Goal: Transaction & Acquisition: Book appointment/travel/reservation

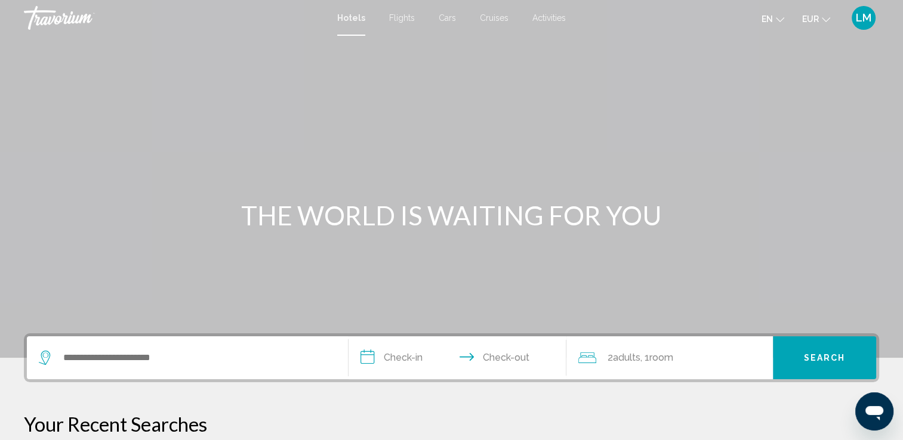
scroll to position [119, 0]
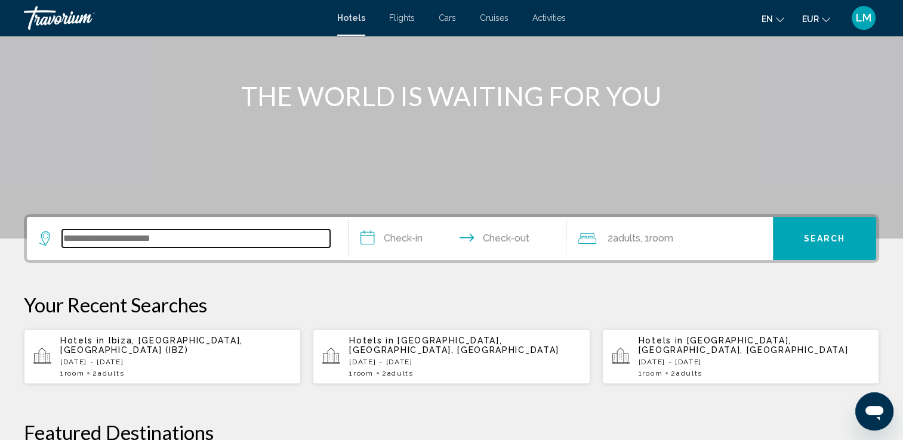
click at [208, 231] on input "Search widget" at bounding box center [196, 239] width 268 height 18
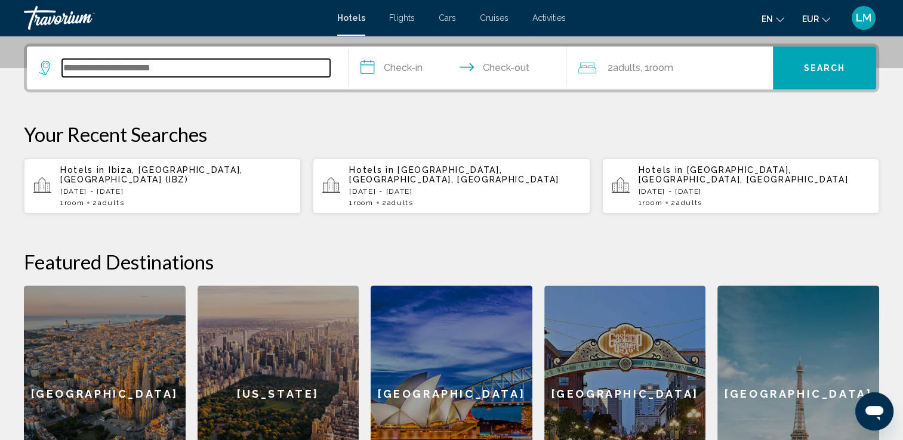
scroll to position [294, 0]
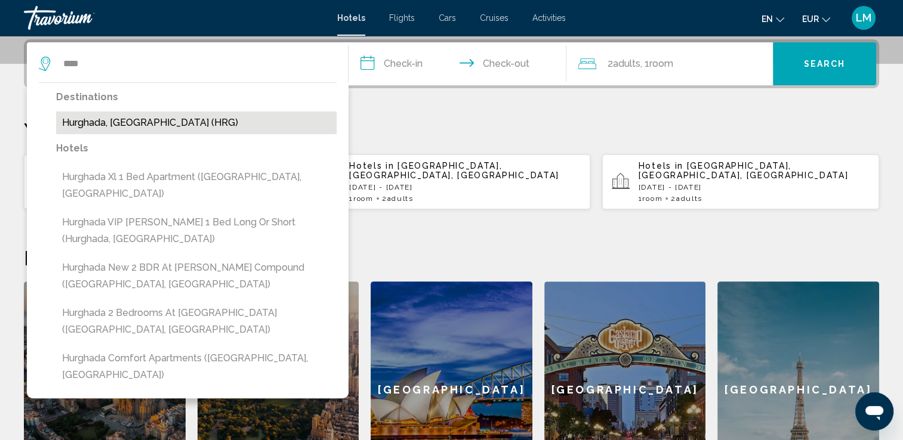
click at [210, 119] on button "Hurghada, [GEOGRAPHIC_DATA] (HRG)" at bounding box center [196, 123] width 280 height 23
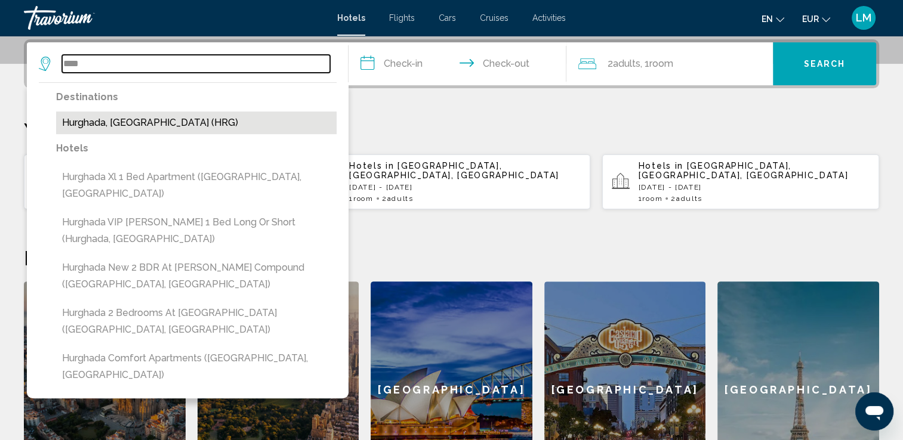
type input "**********"
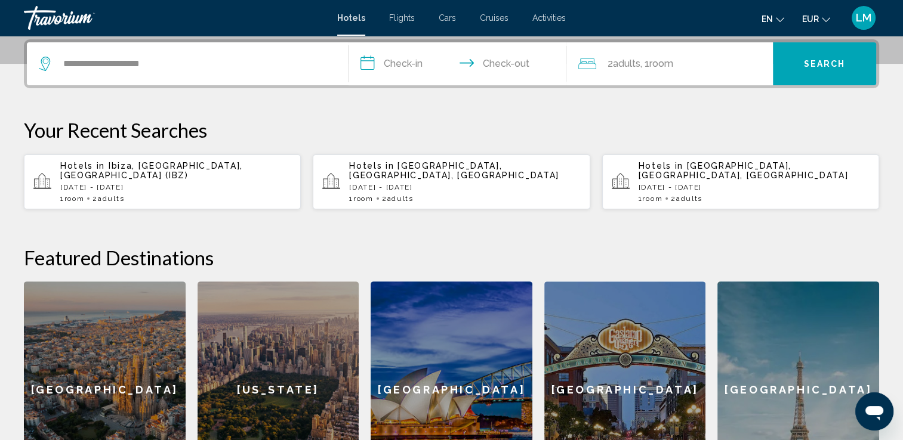
click at [387, 52] on input "**********" at bounding box center [459, 65] width 223 height 47
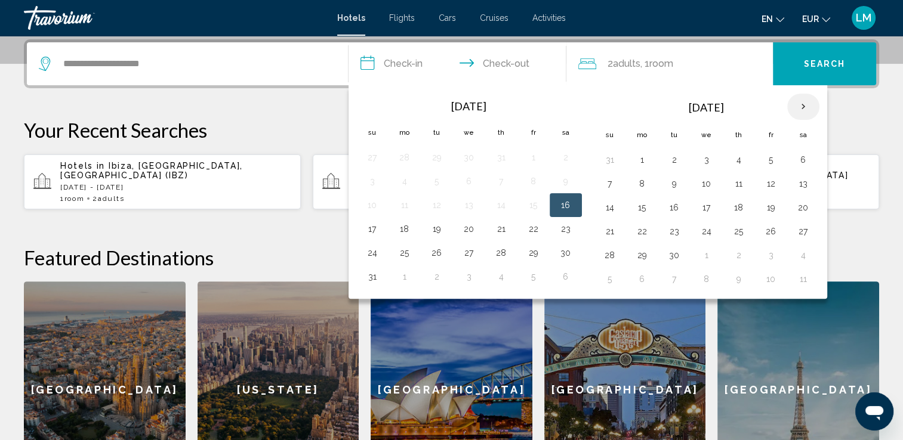
click at [801, 106] on th "Next month" at bounding box center [803, 107] width 32 height 26
click at [800, 106] on th "Next month" at bounding box center [803, 107] width 32 height 26
click at [799, 106] on th "Next month" at bounding box center [803, 107] width 32 height 26
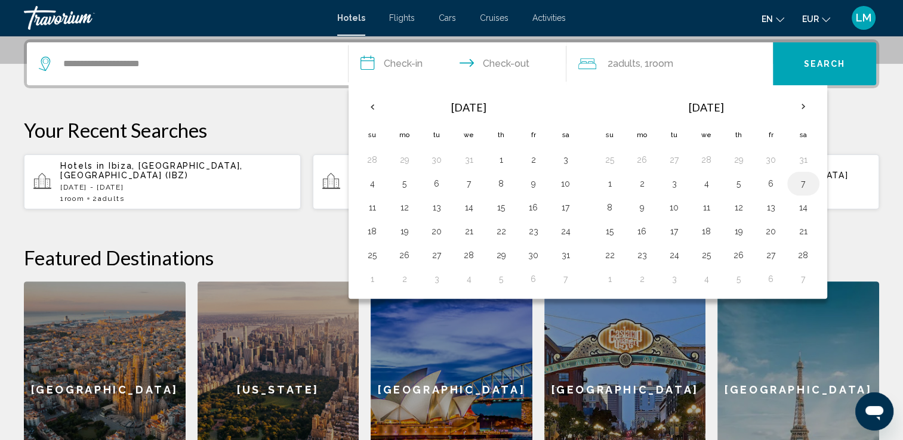
click at [802, 181] on button "7" at bounding box center [802, 183] width 19 height 17
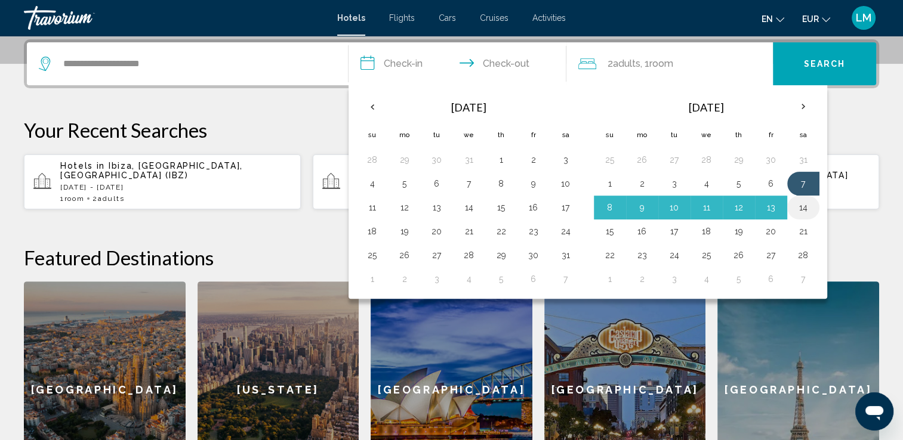
click at [802, 197] on td "14" at bounding box center [803, 208] width 32 height 24
click at [797, 204] on button "14" at bounding box center [802, 207] width 19 height 17
type input "**********"
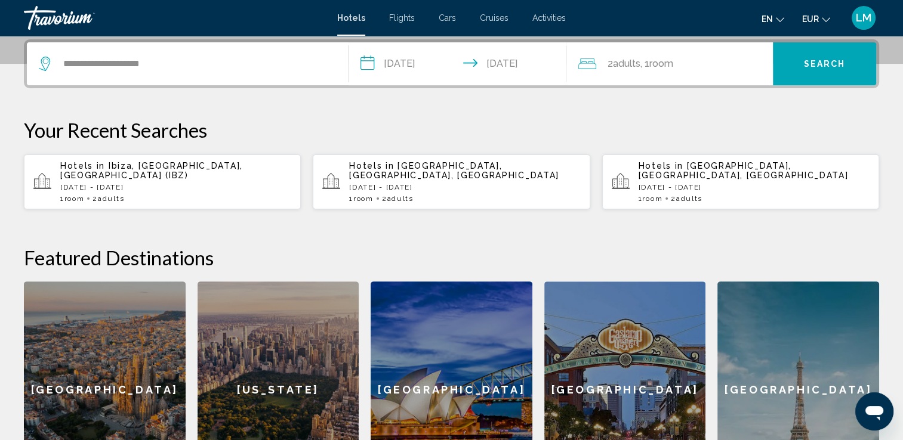
click at [634, 70] on span "2 Adult Adults" at bounding box center [623, 63] width 33 height 17
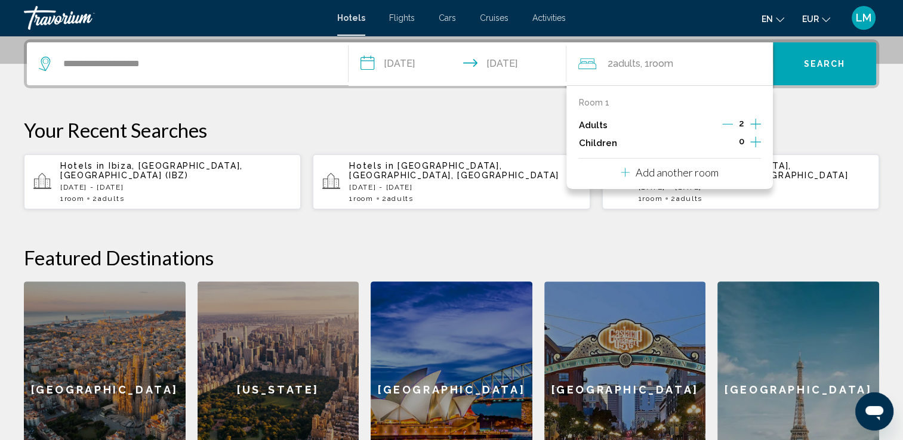
click at [754, 144] on icon "Increment children" at bounding box center [755, 142] width 11 height 14
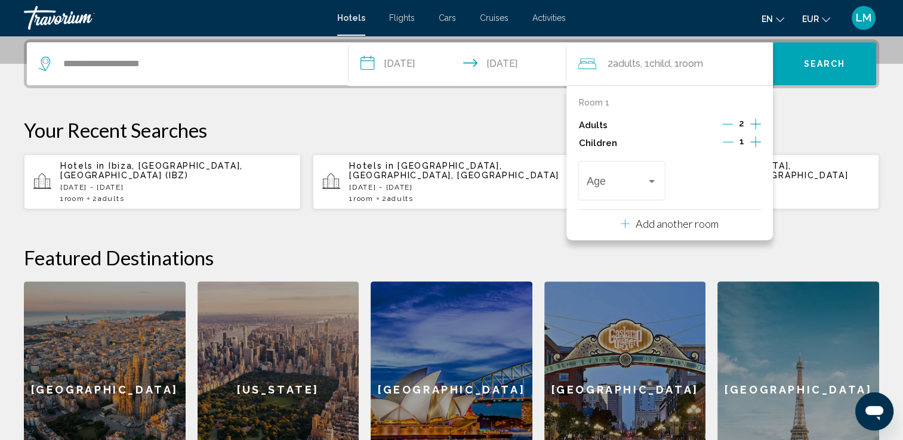
click at [754, 144] on icon "Increment children" at bounding box center [755, 142] width 11 height 14
click at [621, 176] on div "Age" at bounding box center [621, 179] width 70 height 42
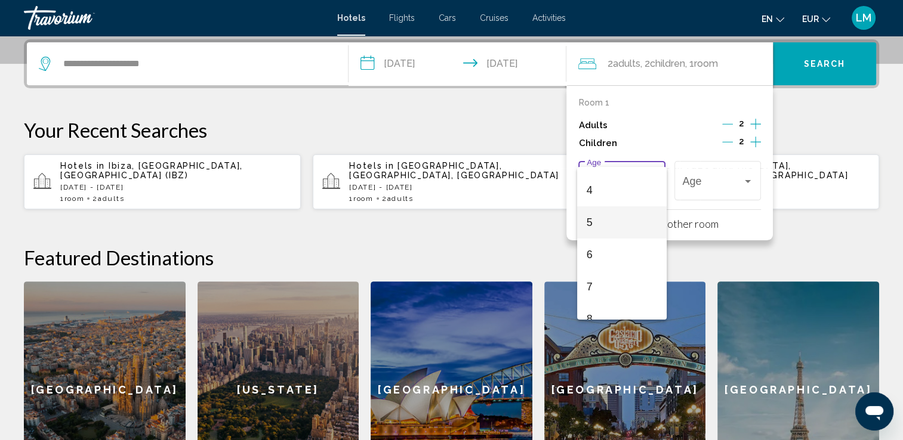
scroll to position [179, 0]
click at [613, 222] on span "7" at bounding box center [621, 230] width 70 height 32
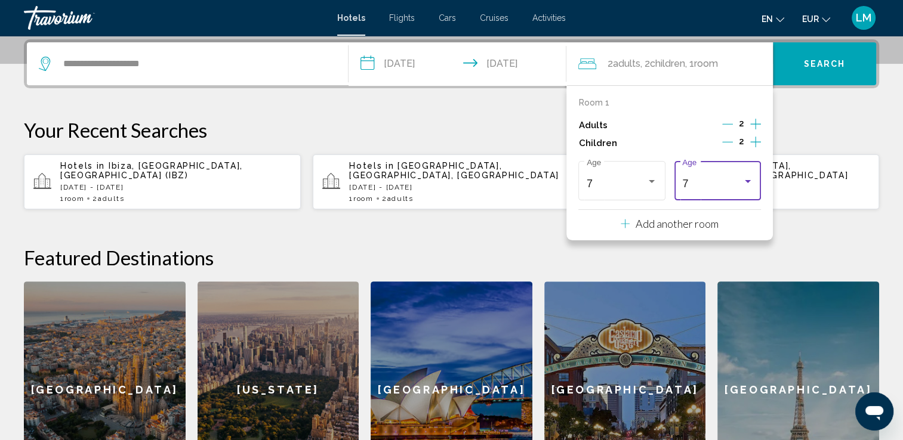
click at [730, 182] on div "7" at bounding box center [712, 184] width 60 height 12
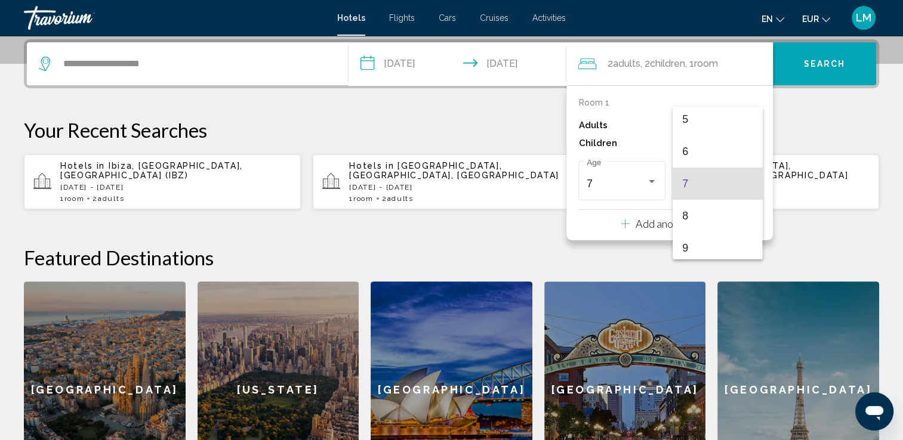
drag, startPoint x: 573, startPoint y: 186, endPoint x: 604, endPoint y: 183, distance: 31.2
click at [579, 183] on div at bounding box center [451, 220] width 903 height 440
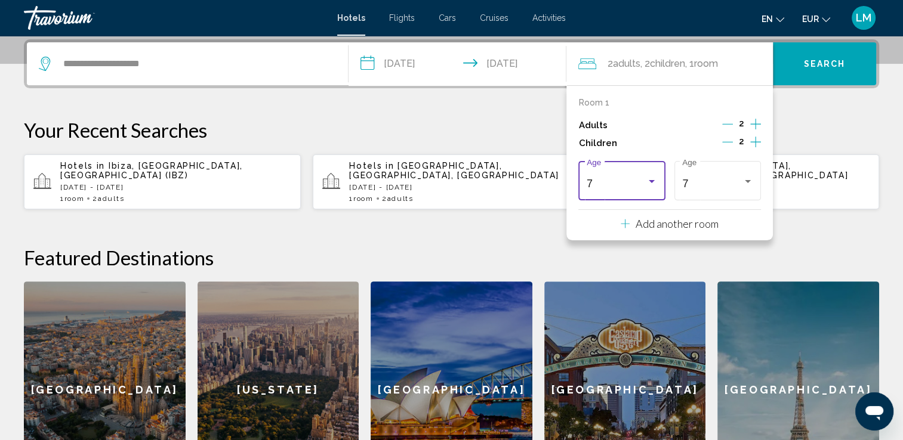
click at [611, 183] on div "7" at bounding box center [616, 184] width 60 height 12
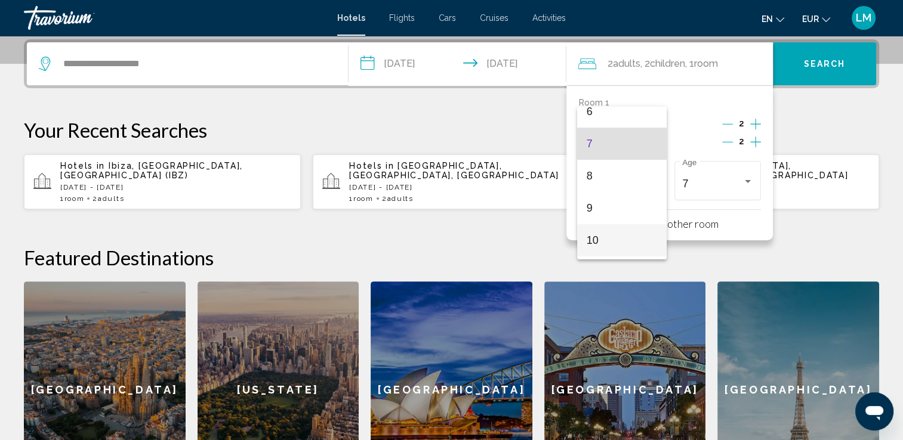
scroll to position [224, 0]
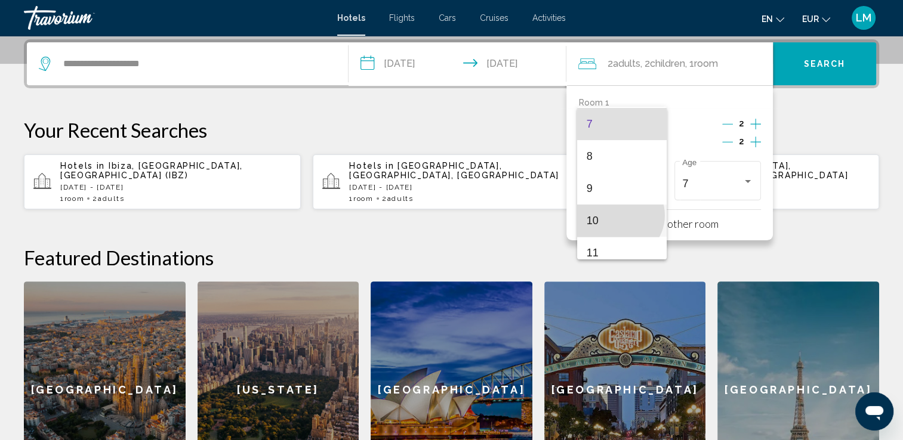
drag, startPoint x: 618, startPoint y: 215, endPoint x: 632, endPoint y: 209, distance: 15.5
click at [618, 212] on span "10" at bounding box center [621, 221] width 70 height 32
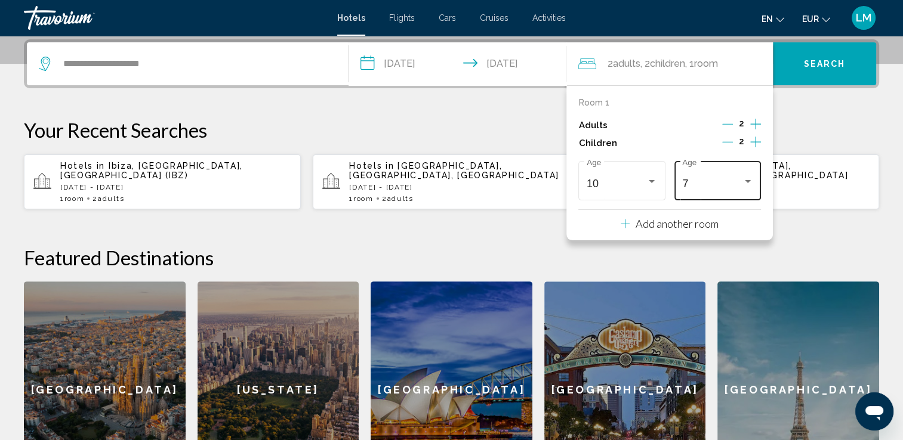
click at [730, 183] on div "7" at bounding box center [712, 184] width 60 height 12
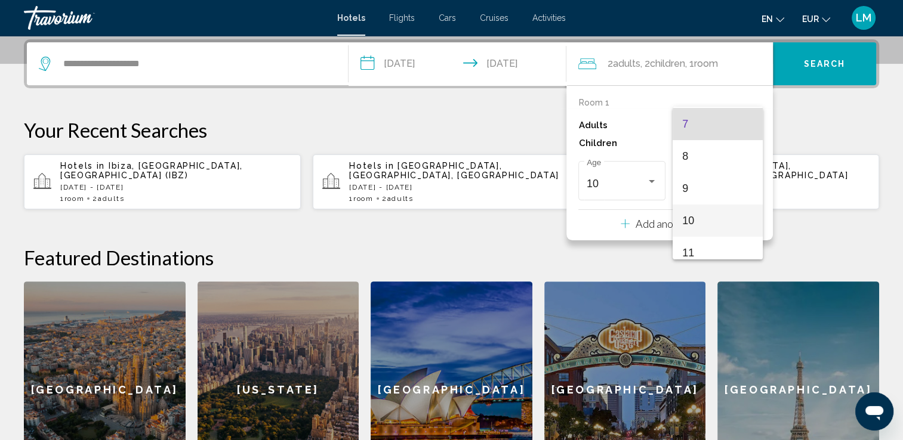
drag, startPoint x: 733, startPoint y: 221, endPoint x: 768, endPoint y: 175, distance: 57.4
click at [733, 218] on span "10" at bounding box center [717, 221] width 70 height 32
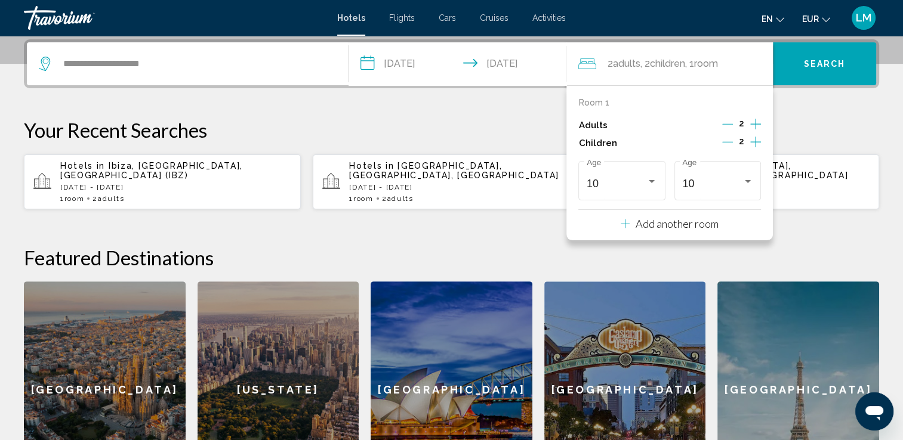
click at [801, 135] on p "Your Recent Searches" at bounding box center [451, 130] width 855 height 24
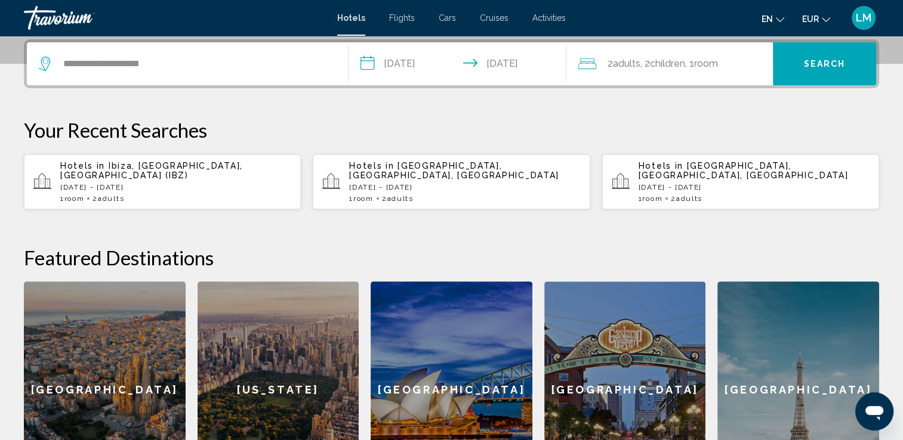
click at [683, 73] on div "2 Adult Adults , 2 Child Children , 1 Room rooms" at bounding box center [675, 63] width 194 height 43
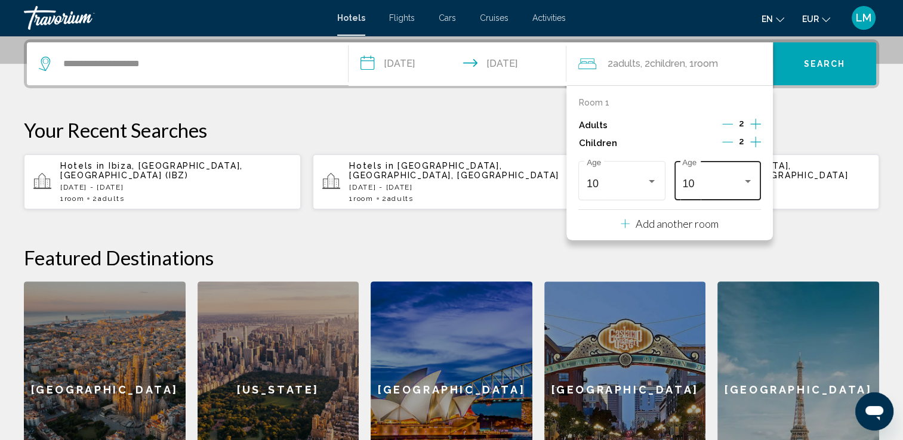
click at [694, 182] on div "10" at bounding box center [712, 184] width 60 height 12
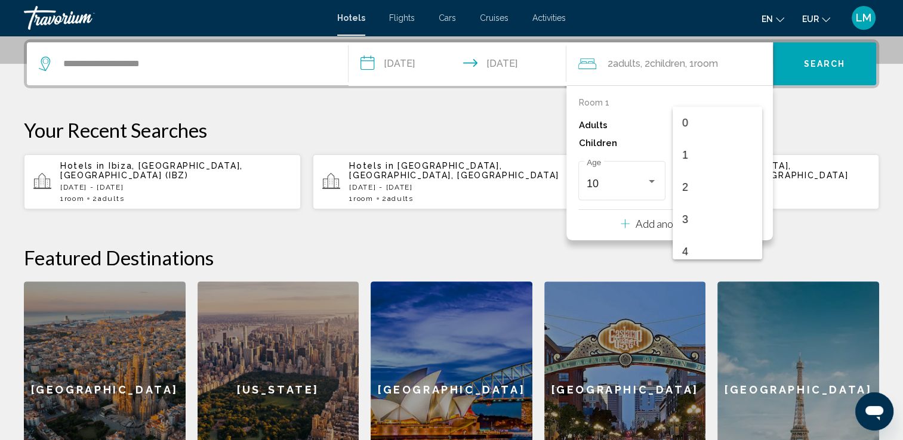
scroll to position [262, 0]
drag, startPoint x: 694, startPoint y: 179, endPoint x: 761, endPoint y: 140, distance: 78.1
click at [694, 178] on span "10" at bounding box center [717, 183] width 70 height 32
click at [780, 129] on p "Your Recent Searches" at bounding box center [451, 130] width 855 height 24
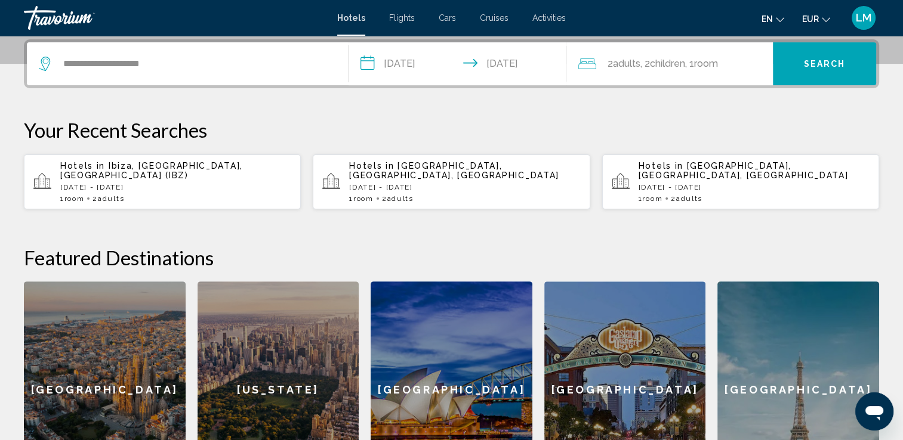
click at [705, 55] on span ", 1 Room rooms" at bounding box center [700, 63] width 33 height 17
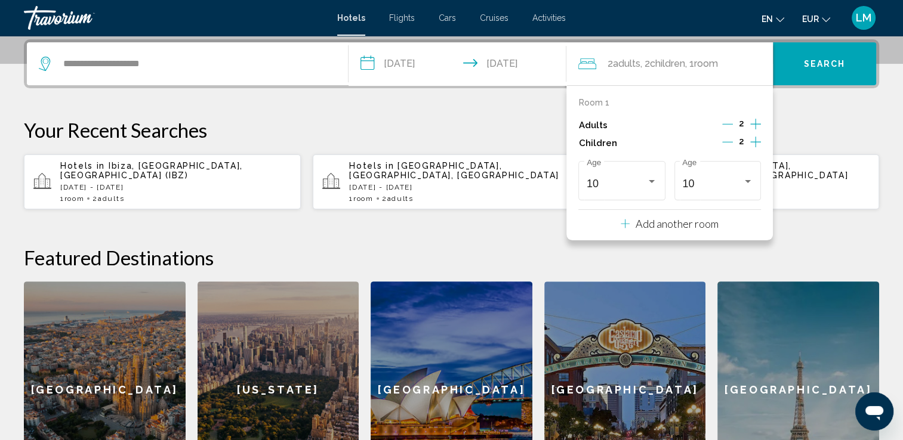
drag, startPoint x: 517, startPoint y: 117, endPoint x: 669, endPoint y: 85, distance: 154.8
click at [519, 112] on div "**********" at bounding box center [451, 268] width 903 height 459
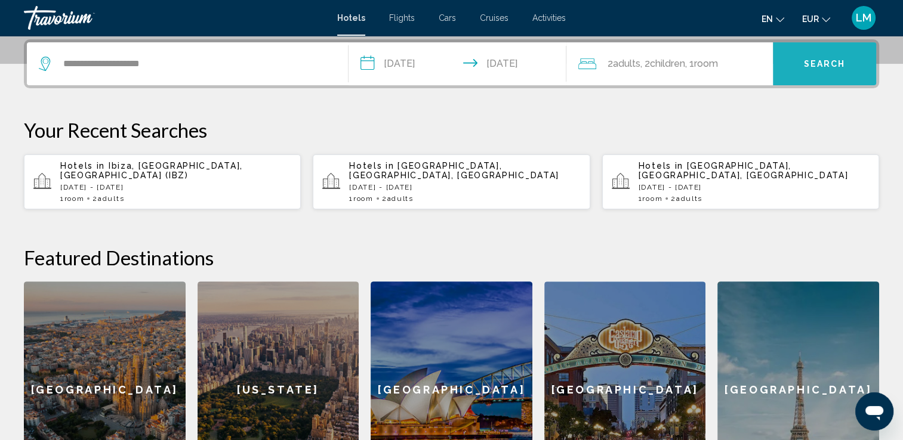
click at [828, 63] on span "Search" at bounding box center [825, 65] width 42 height 10
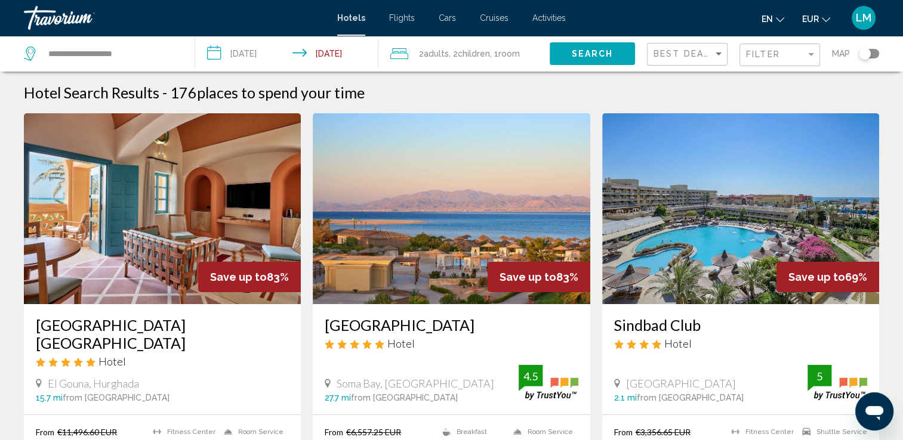
click at [741, 56] on mat-form-field "Filter" at bounding box center [779, 55] width 81 height 23
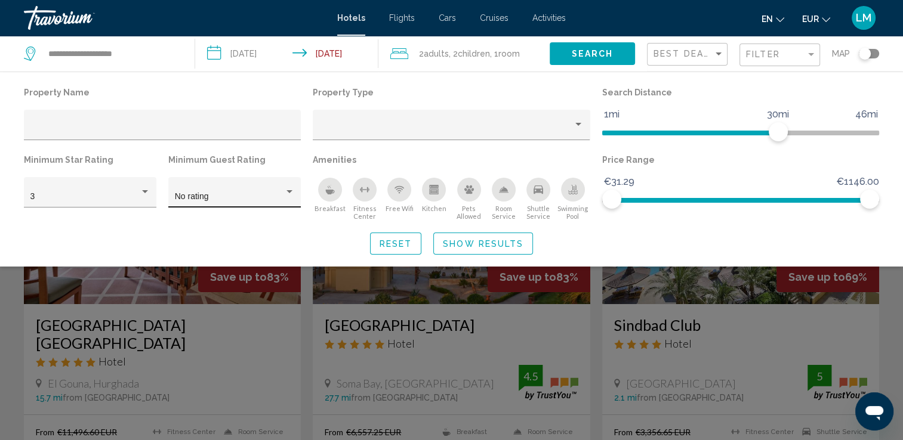
click at [203, 191] on div "No rating" at bounding box center [235, 196] width 120 height 24
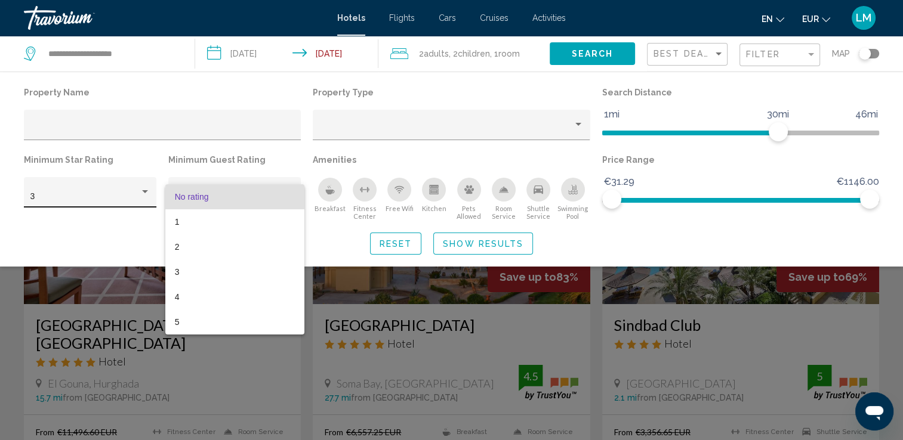
click at [141, 196] on div at bounding box center [451, 220] width 903 height 440
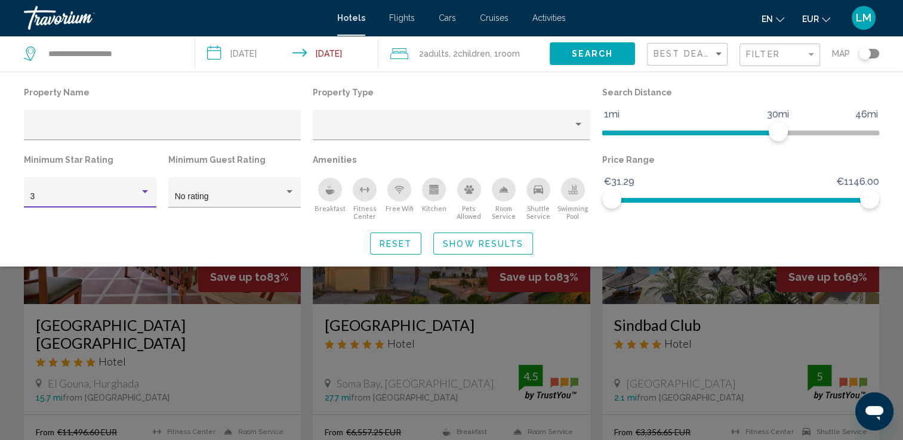
click at [141, 202] on div "3" at bounding box center [90, 196] width 120 height 24
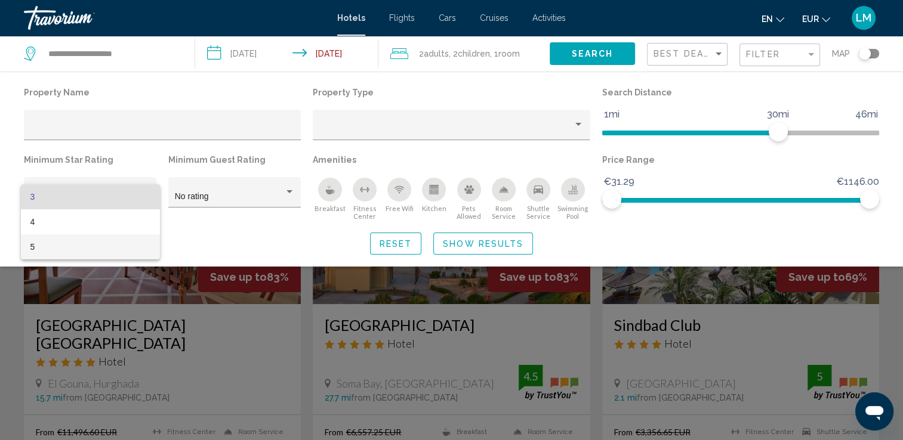
click at [105, 247] on span "5" at bounding box center [90, 246] width 120 height 25
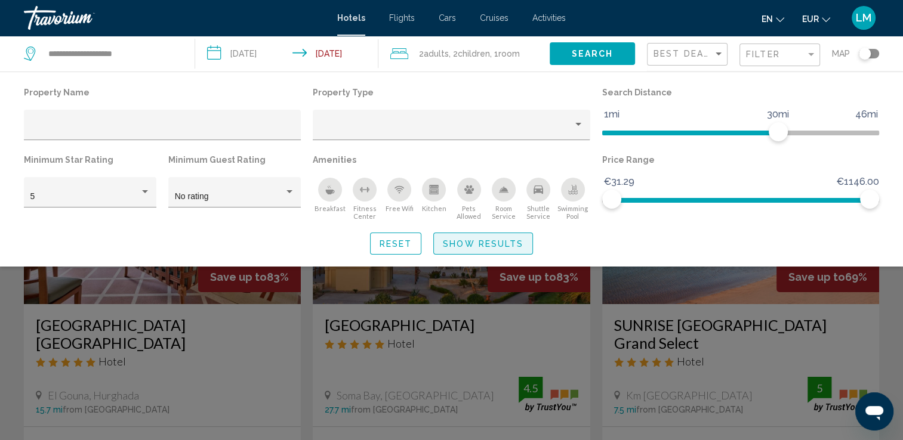
click at [520, 242] on span "Show Results" at bounding box center [483, 244] width 81 height 10
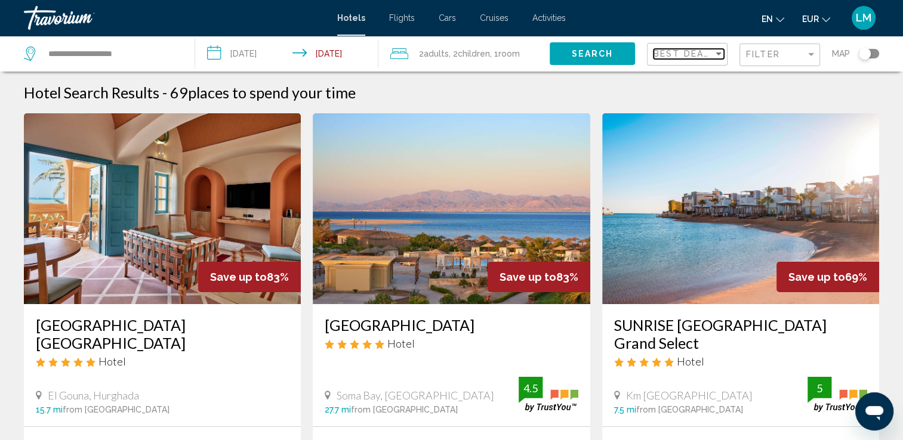
click at [674, 53] on span "Best Deals" at bounding box center [684, 54] width 63 height 10
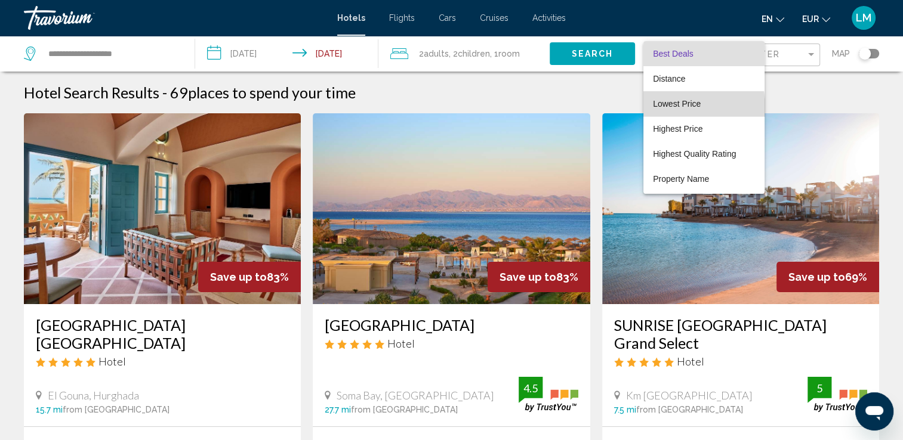
click at [671, 109] on span "Lowest Price" at bounding box center [704, 103] width 102 height 25
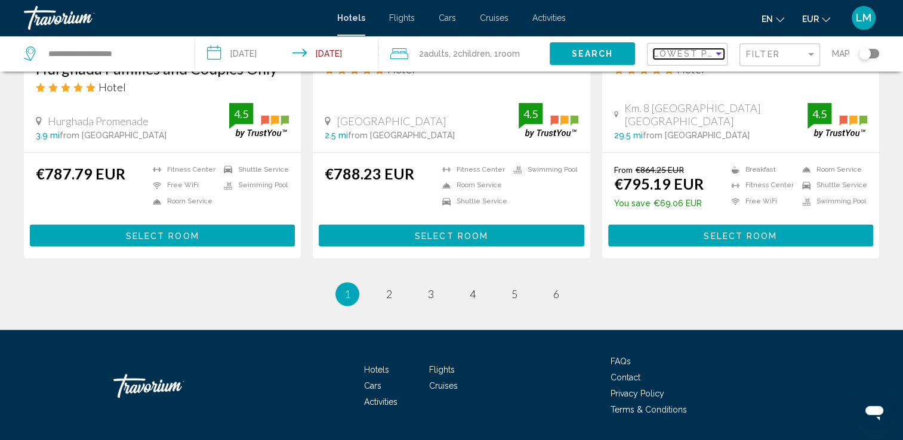
scroll to position [1623, 0]
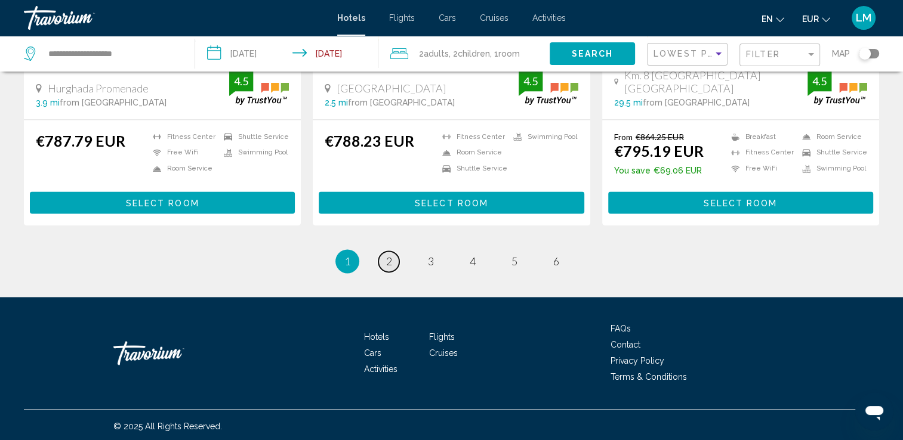
click at [392, 256] on link "page 2" at bounding box center [388, 261] width 21 height 21
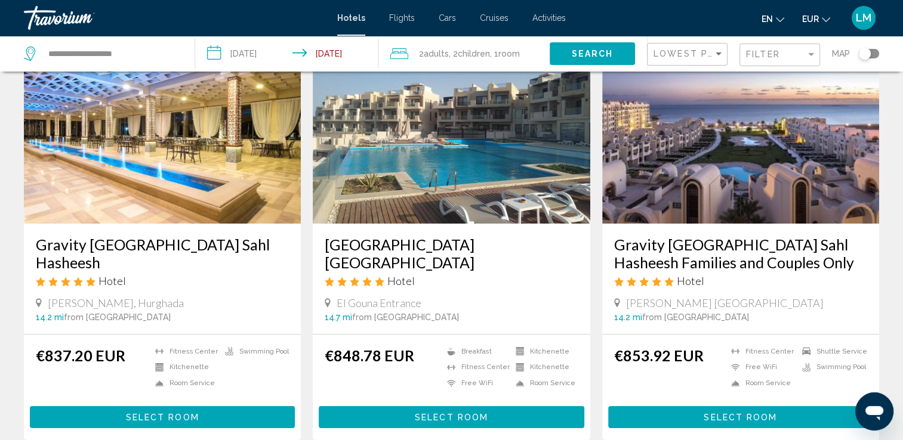
scroll to position [60, 0]
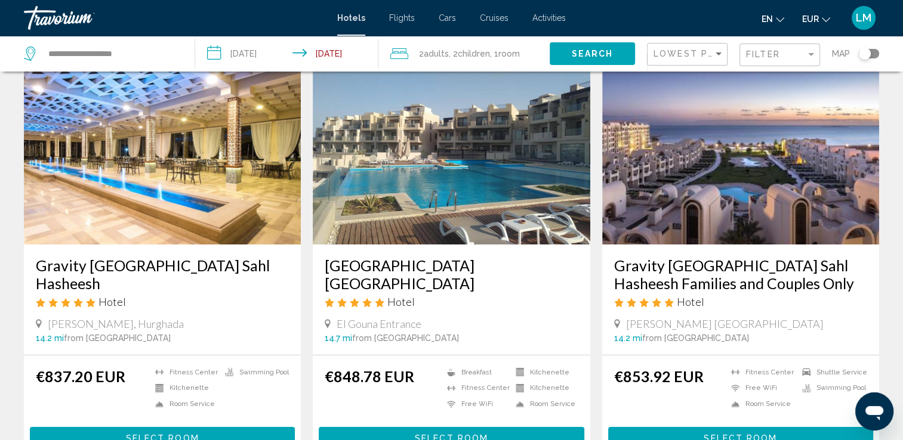
click at [357, 202] on img "Main content" at bounding box center [451, 149] width 277 height 191
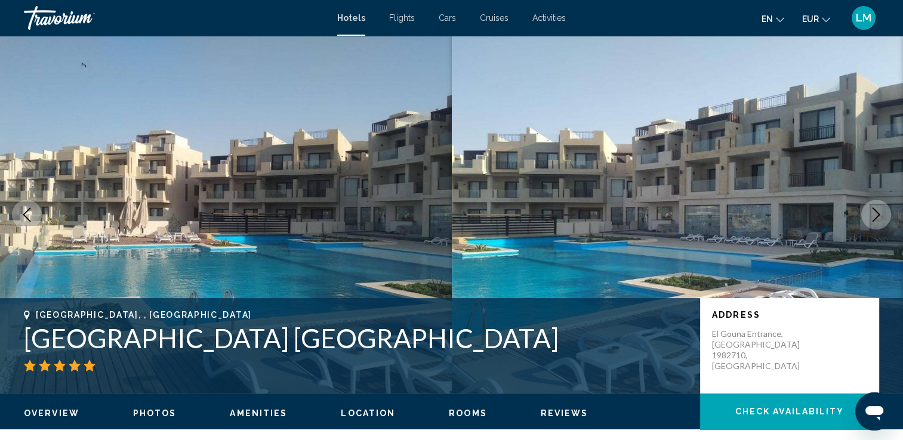
click at [878, 215] on icon "Next image" at bounding box center [876, 215] width 14 height 14
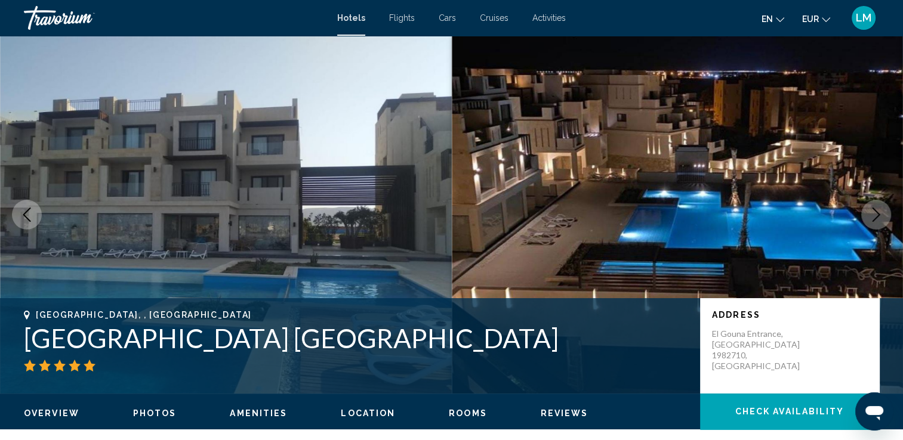
click at [878, 215] on icon "Next image" at bounding box center [876, 215] width 8 height 14
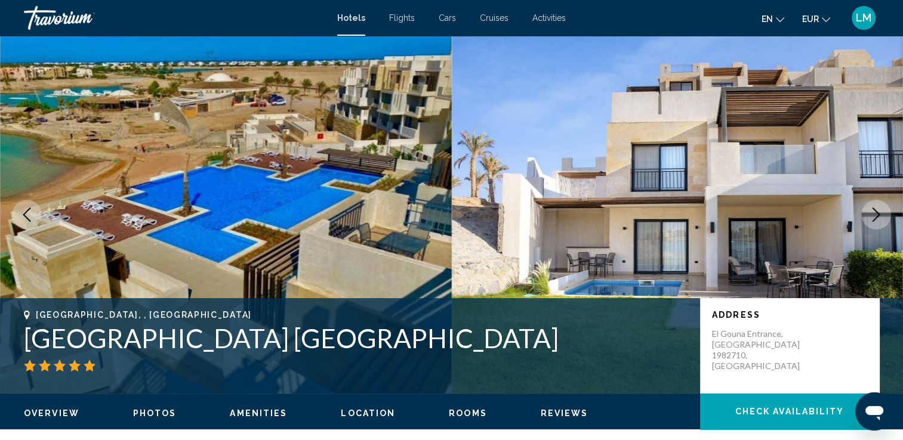
click at [878, 215] on icon "Next image" at bounding box center [876, 215] width 8 height 14
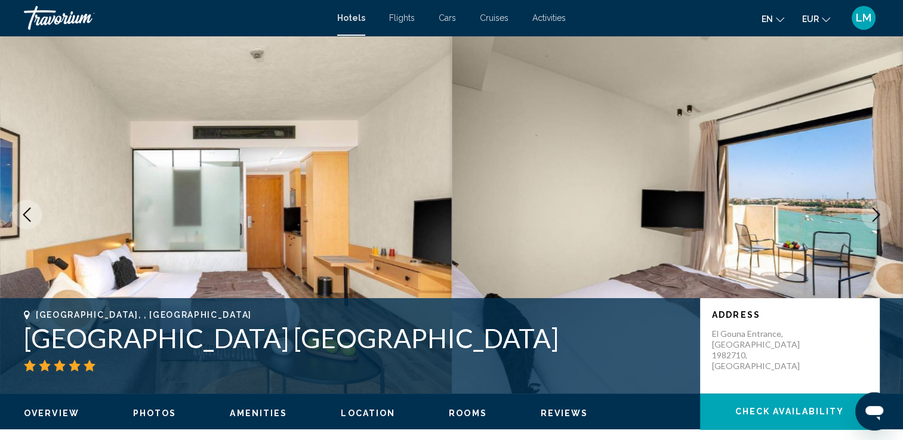
click at [29, 211] on icon "Previous image" at bounding box center [27, 215] width 14 height 14
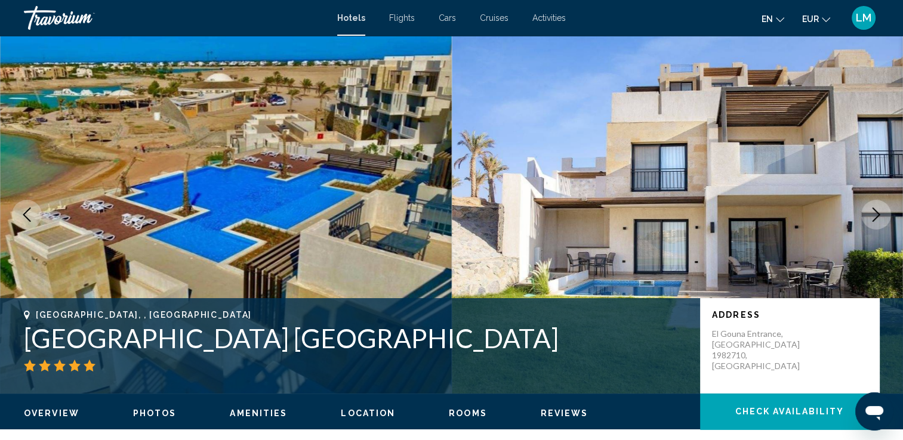
click at [878, 224] on button "Next image" at bounding box center [876, 215] width 30 height 30
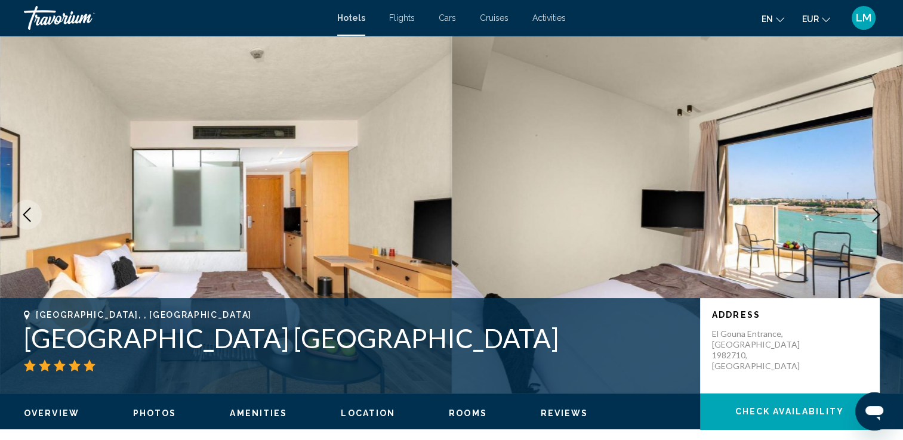
click at [878, 220] on icon "Next image" at bounding box center [876, 215] width 14 height 14
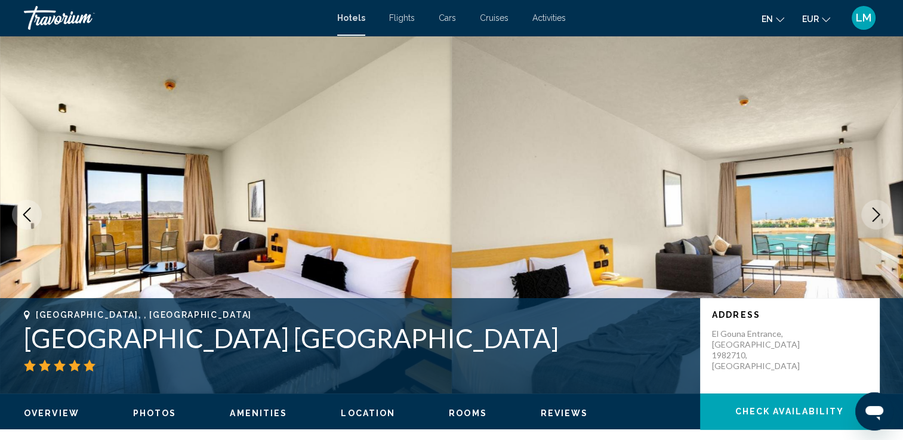
click at [878, 220] on icon "Next image" at bounding box center [876, 215] width 14 height 14
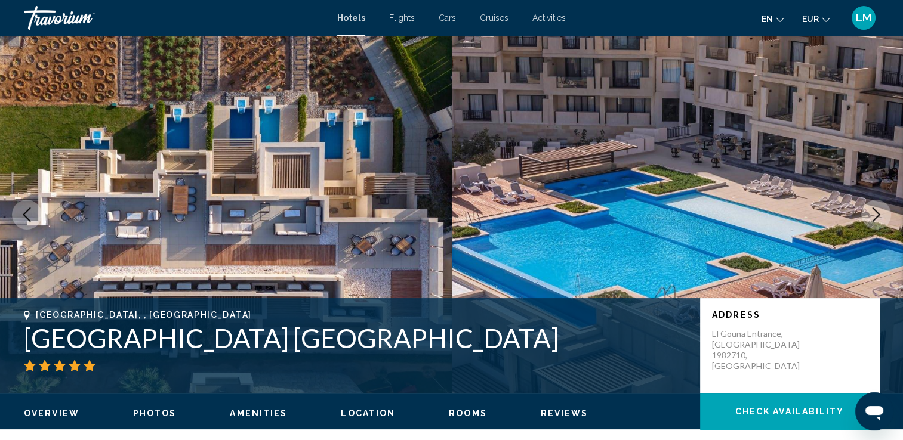
click at [878, 220] on icon "Next image" at bounding box center [876, 215] width 14 height 14
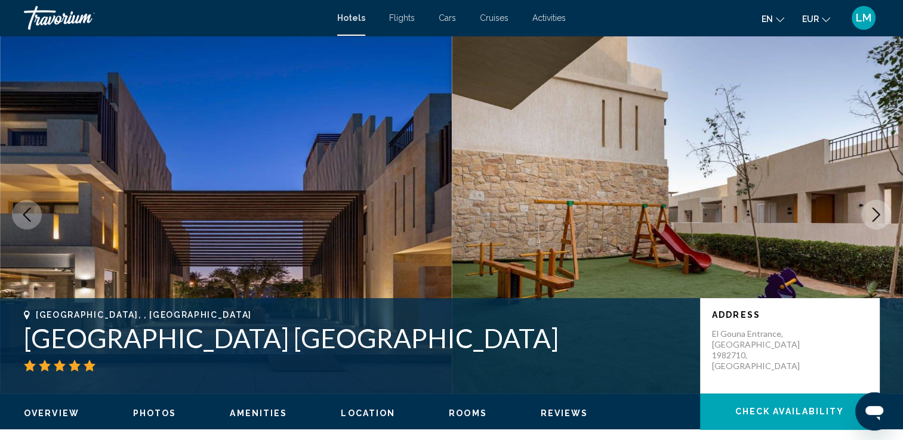
click at [878, 218] on icon "Next image" at bounding box center [876, 215] width 14 height 14
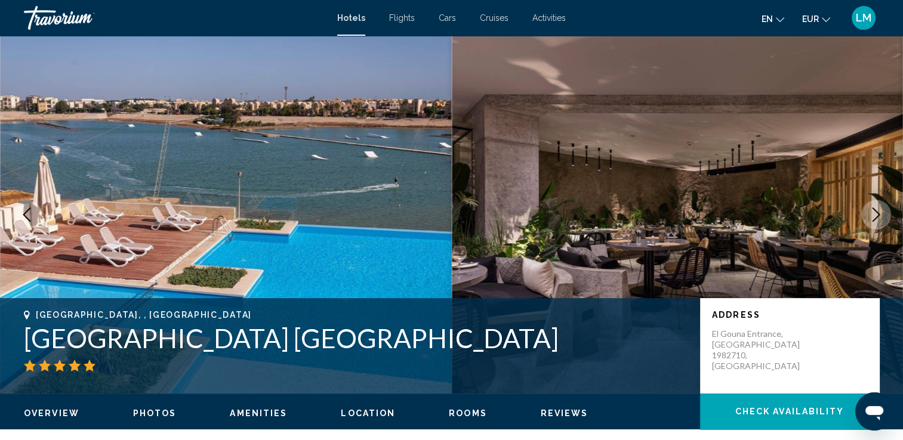
click at [878, 218] on icon "Next image" at bounding box center [876, 215] width 14 height 14
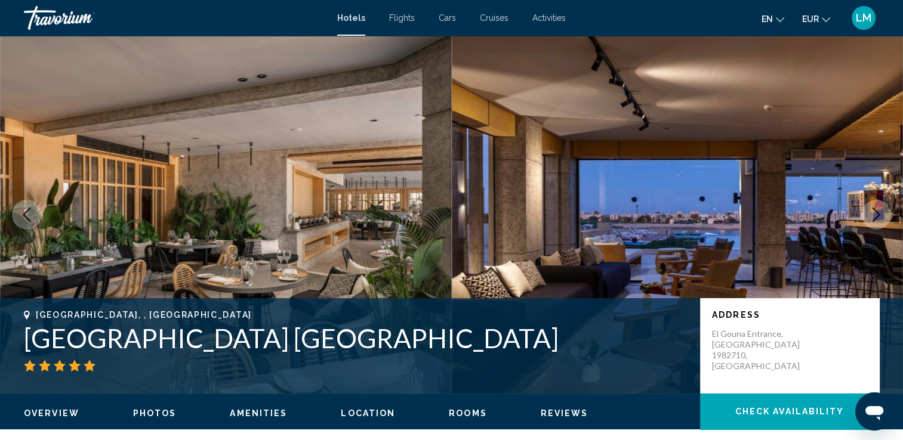
click at [878, 218] on icon "Next image" at bounding box center [876, 215] width 14 height 14
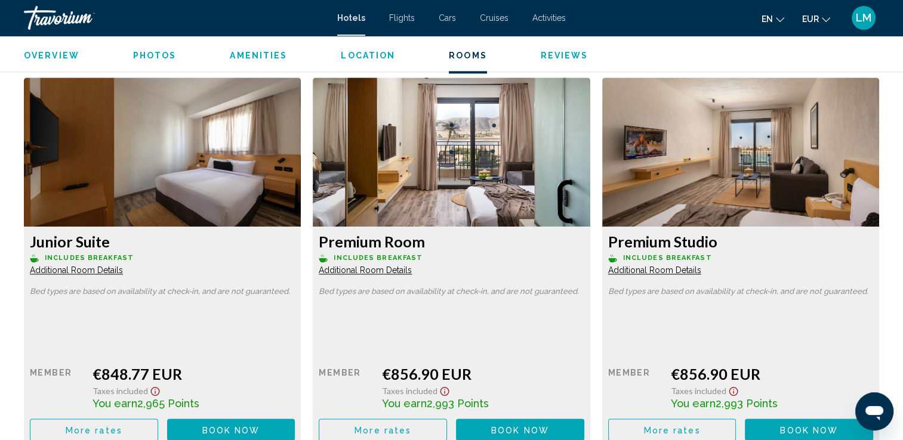
scroll to position [1670, 0]
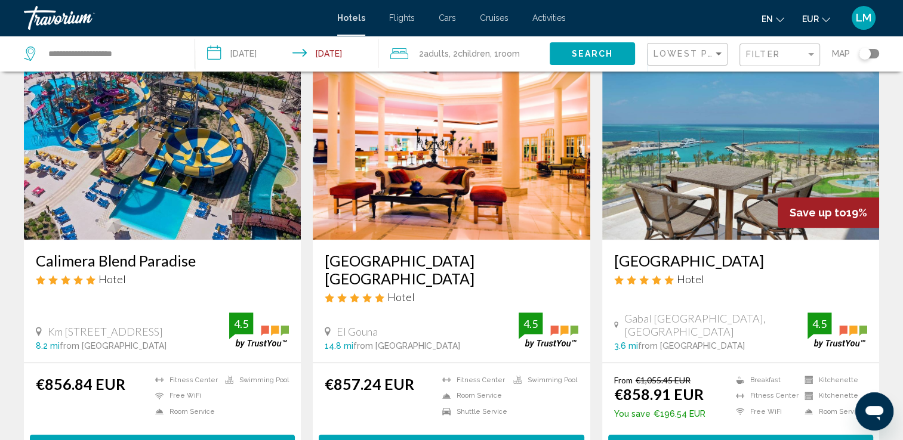
scroll to position [477, 0]
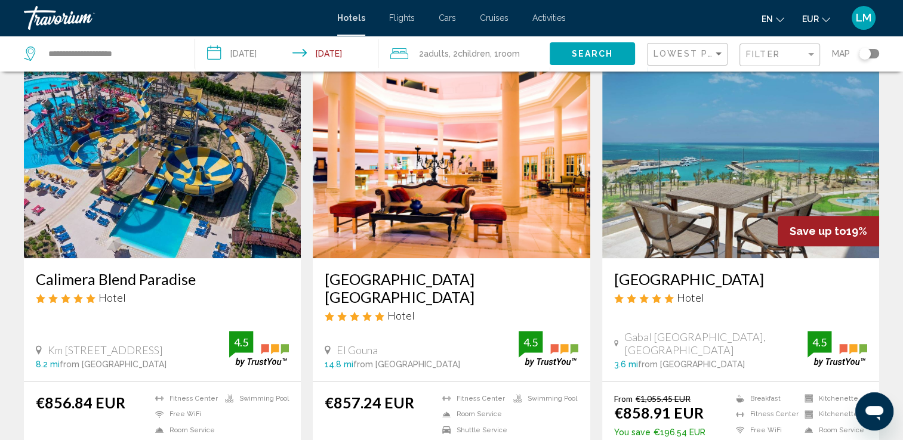
drag, startPoint x: 31, startPoint y: 271, endPoint x: 212, endPoint y: 277, distance: 181.5
click at [212, 277] on div "Calimera Blend Paradise Hotel Km 21 Sahl Hashesh Road, Hurghada 8.2 mi from Hur…" at bounding box center [162, 319] width 277 height 122
drag, startPoint x: 212, startPoint y: 277, endPoint x: 181, endPoint y: 268, distance: 32.3
copy h3 "Calimera Blend Paradise"
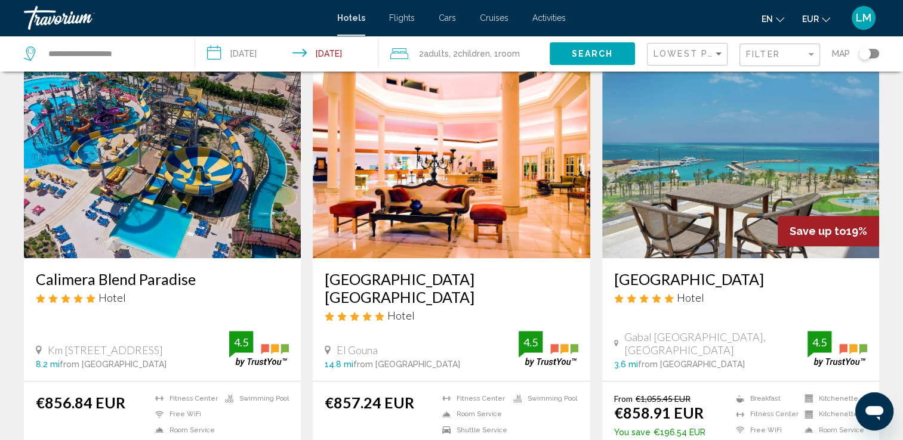
click at [305, 269] on app-hotels-search-item "Calimera Blend Paradise Hotel Km 21 Sahl Hashesh Road, Hurghada 8.2 mi from Hur…" at bounding box center [162, 277] width 289 height 420
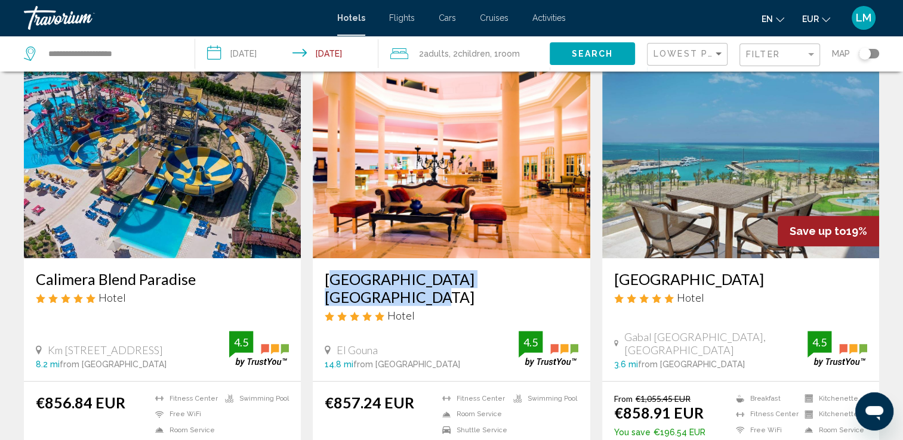
drag, startPoint x: 320, startPoint y: 278, endPoint x: 545, endPoint y: 282, distance: 224.3
click at [545, 282] on div "Mövenpick Resort & Spa El Gouna Hotel El Gouna 14.8 mi from Hurghada city cente…" at bounding box center [451, 319] width 277 height 122
drag, startPoint x: 545, startPoint y: 282, endPoint x: 531, endPoint y: 283, distance: 13.8
copy h3 "Mövenpick Resort & Spa El Gouna"
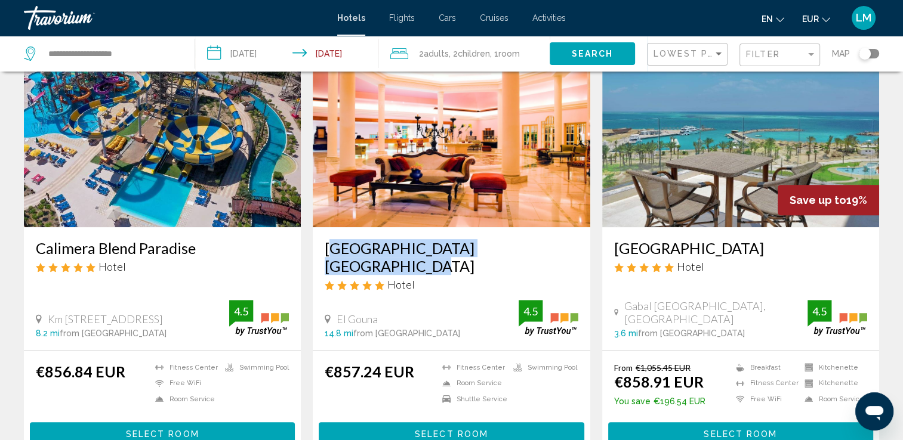
scroll to position [537, 0]
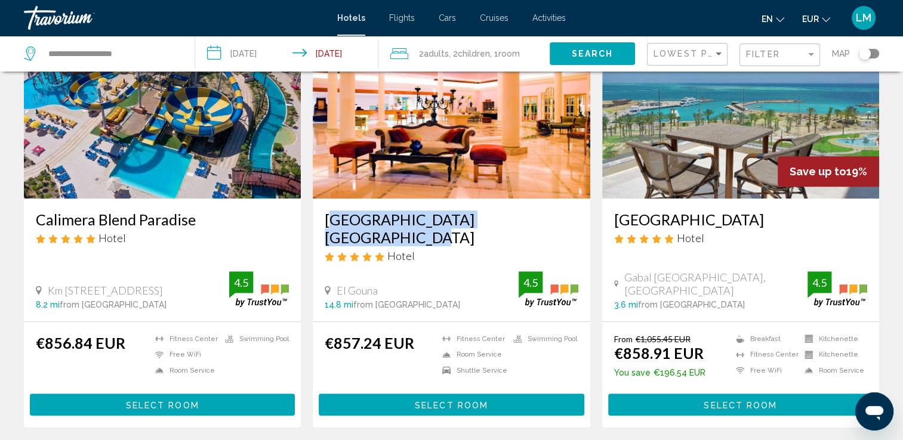
drag, startPoint x: 609, startPoint y: 216, endPoint x: 759, endPoint y: 220, distance: 150.4
click at [759, 220] on div "Hilton Hurghada Plaza Hotel Gabal El Hareem Main Street, Hurghada 3.6 mi from H…" at bounding box center [740, 260] width 277 height 122
copy h3 "Hilton Hurghada Plaza"
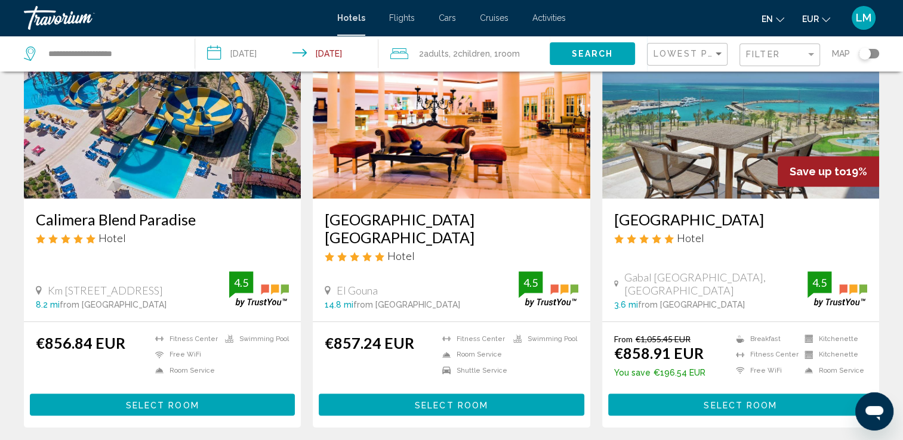
click at [597, 158] on app-hotels-search-item "Save up to 19% Hilton Hurghada Plaza Hotel Gabal El Hareem Main Street, Hurghad…" at bounding box center [740, 218] width 289 height 420
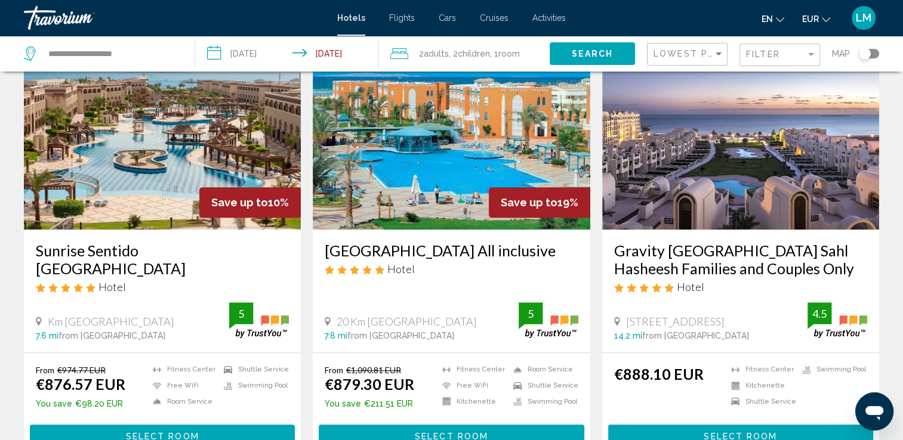
scroll to position [955, 0]
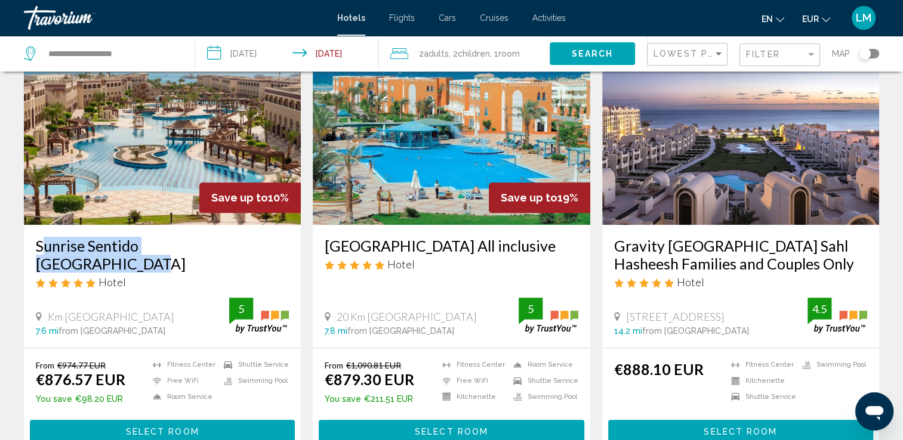
drag, startPoint x: 33, startPoint y: 228, endPoint x: 248, endPoint y: 233, distance: 214.2
click at [248, 233] on div "Sunrise Sentido Mamlouk Palace Hotel Km 20 Hurghada Safaga Road 7.6 mi from Hur…" at bounding box center [162, 286] width 277 height 122
drag, startPoint x: 248, startPoint y: 233, endPoint x: 229, endPoint y: 233, distance: 18.5
copy h3 "Sunrise Sentido Mamlouk Palace"
drag, startPoint x: 314, startPoint y: 228, endPoint x: 390, endPoint y: 250, distance: 78.7
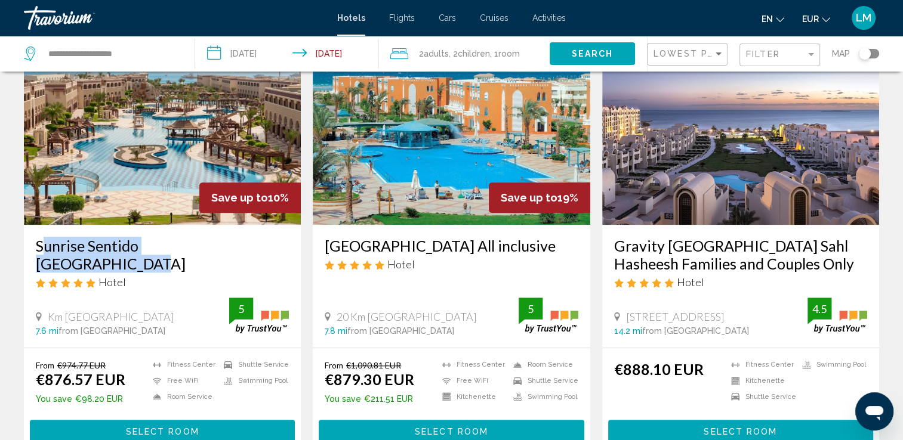
click at [390, 250] on div "SUNRISE Garden Beach Resort All inclusive Hotel 20 Km Safaga Road Hurghada Red …" at bounding box center [451, 286] width 277 height 122
drag, startPoint x: 390, startPoint y: 250, endPoint x: 342, endPoint y: 249, distance: 48.3
copy h3 "SUNRISE Garden Beach Resort All inclusive"
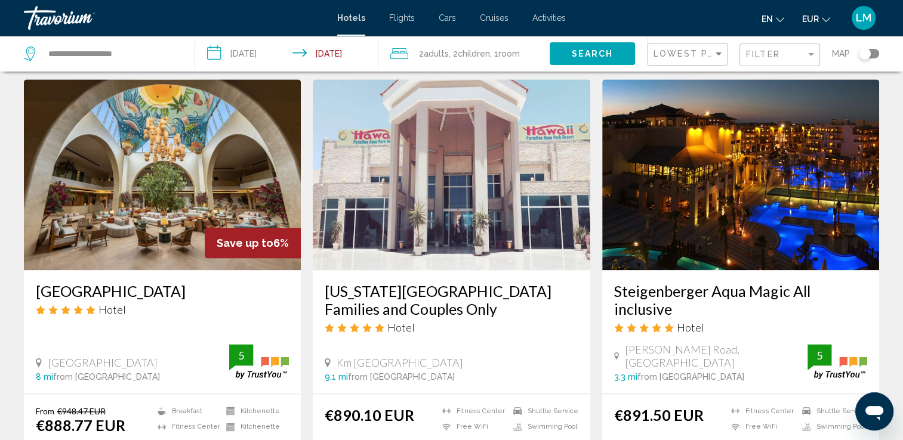
scroll to position [1372, 0]
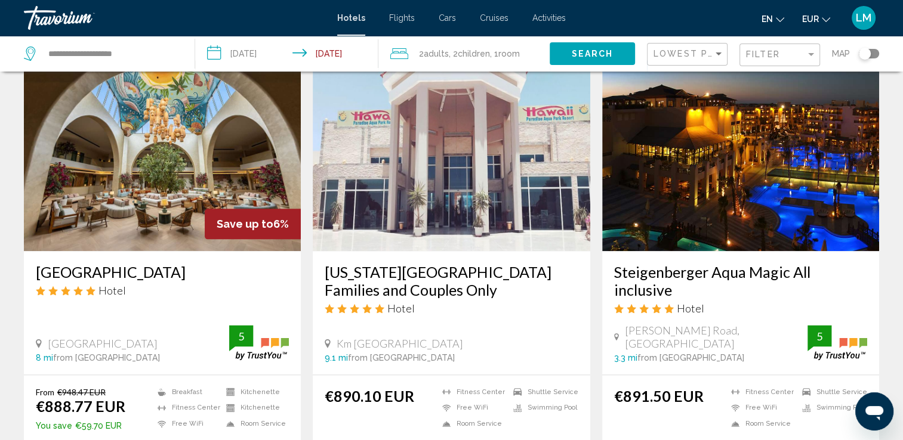
drag, startPoint x: 322, startPoint y: 251, endPoint x: 504, endPoint y: 279, distance: 184.0
click at [504, 279] on div "Hawaii Paradise Aqua Park Resort Families and Couples Only Hotel Km 11 Ahiaa Ro…" at bounding box center [451, 312] width 277 height 123
drag, startPoint x: 504, startPoint y: 279, endPoint x: 467, endPoint y: 276, distance: 36.5
copy h3 "Hawaii Paradise Aqua Park Resort Families and Couples Only"
click at [592, 259] on app-hotels-search-item "Hawaii Paradise Aqua Park Resort Families and Couples Only Hotel Km 11 Ahiaa Ro…" at bounding box center [451, 270] width 289 height 421
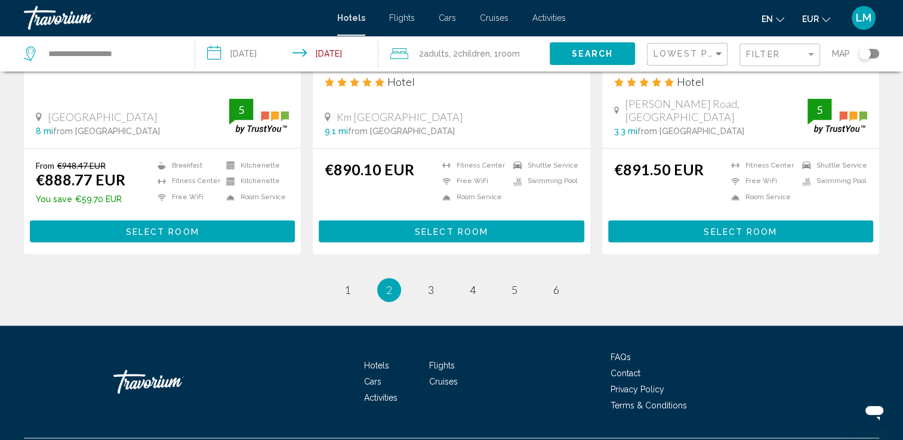
scroll to position [1599, 0]
click at [430, 283] on span "3" at bounding box center [431, 289] width 6 height 13
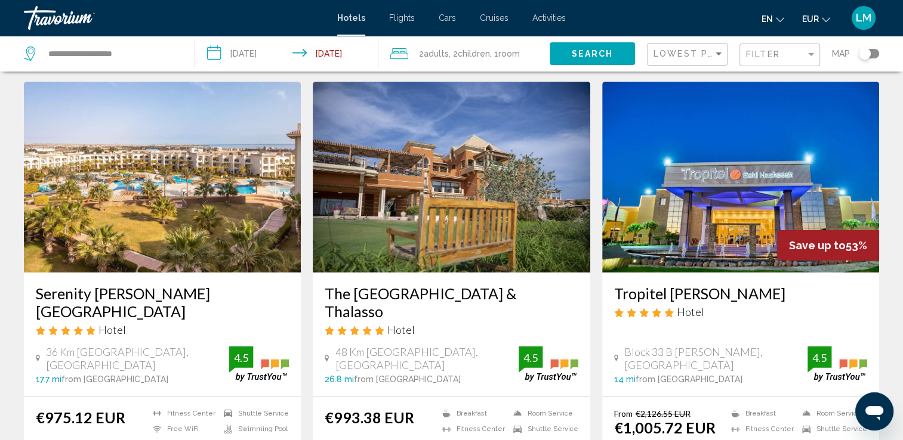
scroll to position [60, 0]
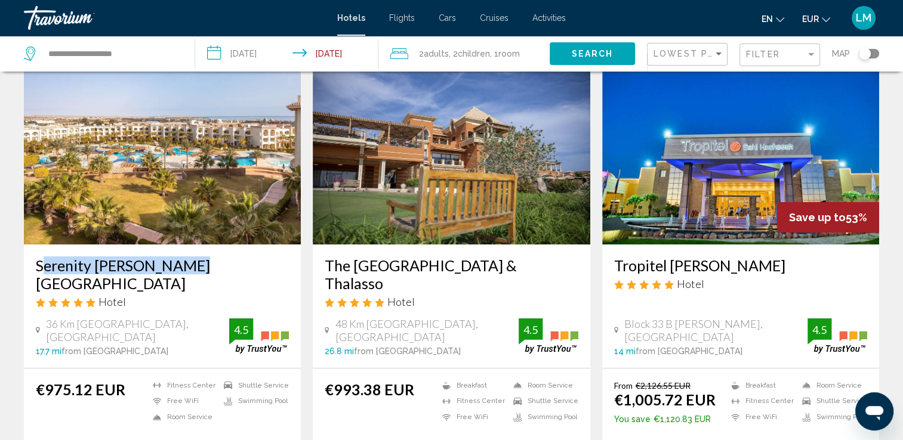
drag, startPoint x: 47, startPoint y: 265, endPoint x: 199, endPoint y: 264, distance: 151.5
click at [199, 264] on div "Serenity Alma Heights Hotel 36 Km Hurghada Safaga Road, Makadi Bay 17.7 mi from…" at bounding box center [162, 306] width 277 height 123
drag, startPoint x: 199, startPoint y: 264, endPoint x: 172, endPoint y: 259, distance: 27.3
copy h3 "Serenity Alma Heights"
click at [310, 258] on app-hotels-search-item "The Cascades Golf Resort Spa & Thalasso Hotel 48 Km Safaga Road Soma Bay, Hurgh…" at bounding box center [451, 264] width 289 height 421
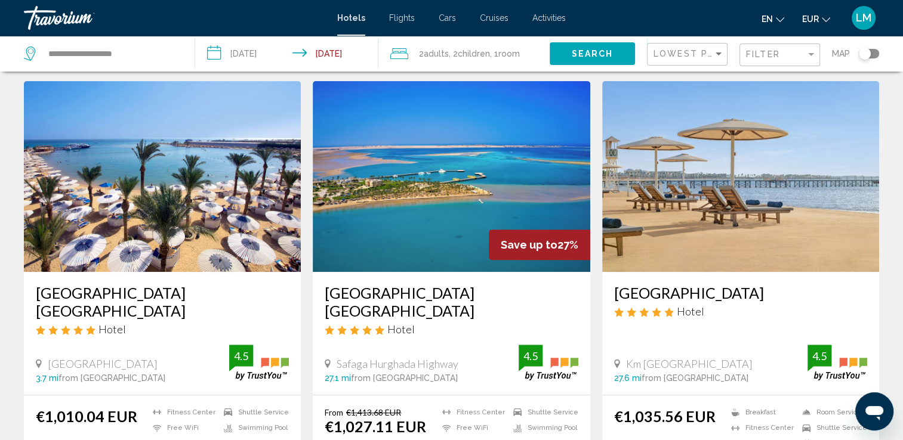
scroll to position [477, 0]
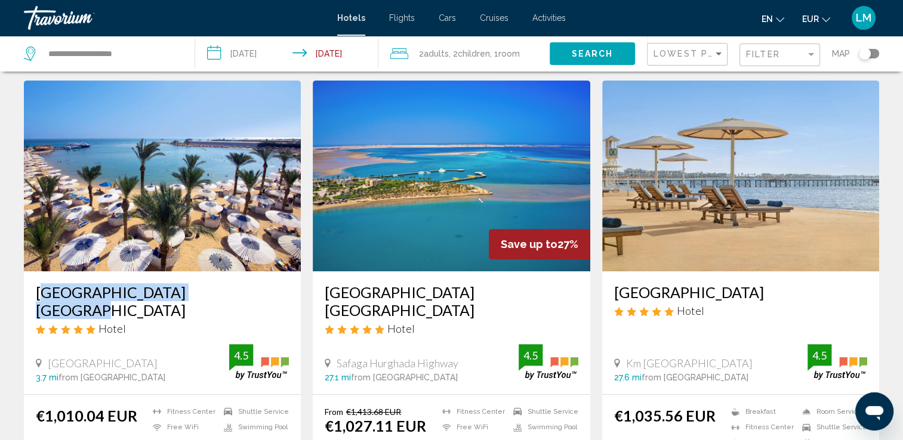
drag, startPoint x: 33, startPoint y: 288, endPoint x: 222, endPoint y: 297, distance: 189.4
click at [222, 297] on div "Swiss Inn Resort Hurghada Hotel Hurghada Bay Safaga Road 3.7 mi from Hurghada c…" at bounding box center [162, 332] width 277 height 122
drag, startPoint x: 222, startPoint y: 297, endPoint x: 187, endPoint y: 299, distance: 35.3
copy h3 "Swiss Inn Resort Hurghada"
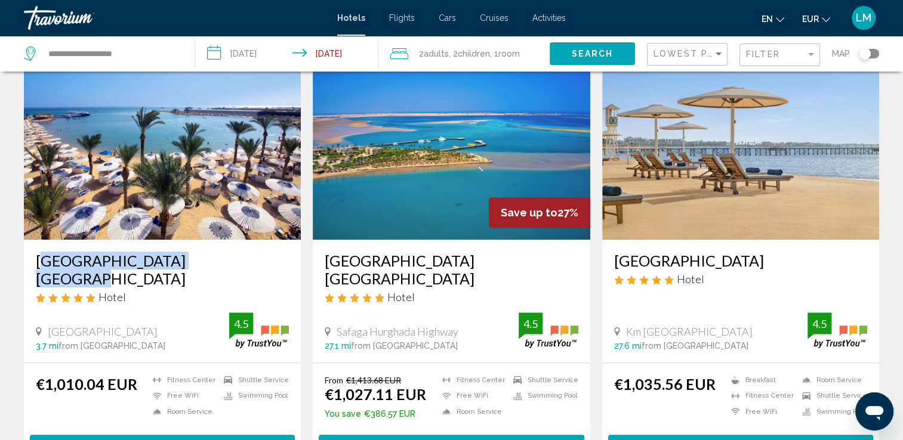
scroll to position [537, 0]
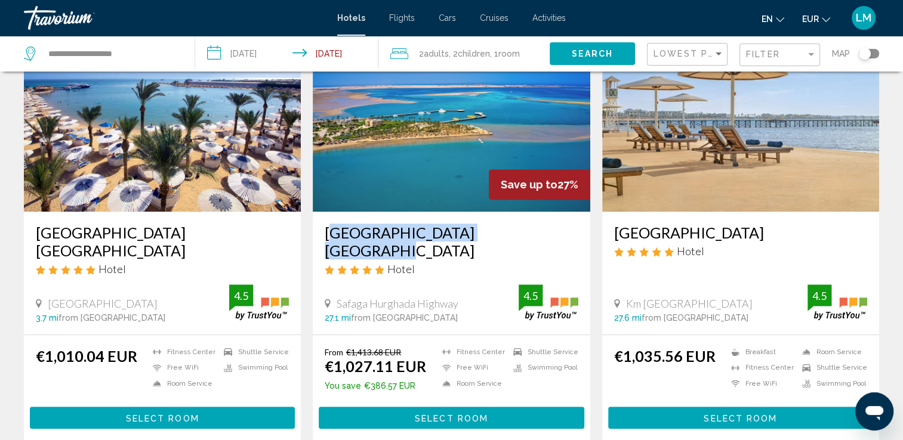
drag, startPoint x: 322, startPoint y: 228, endPoint x: 517, endPoint y: 231, distance: 195.1
click at [517, 231] on div "Palm Royale Resort Soma Bay Hotel Safaga Hurghada Highway 27.1 mi from Hurghada…" at bounding box center [451, 273] width 277 height 122
drag, startPoint x: 517, startPoint y: 231, endPoint x: 486, endPoint y: 225, distance: 32.3
copy h3 "Palm Royale Resort Soma Bay"
drag, startPoint x: 607, startPoint y: 230, endPoint x: 689, endPoint y: 251, distance: 84.8
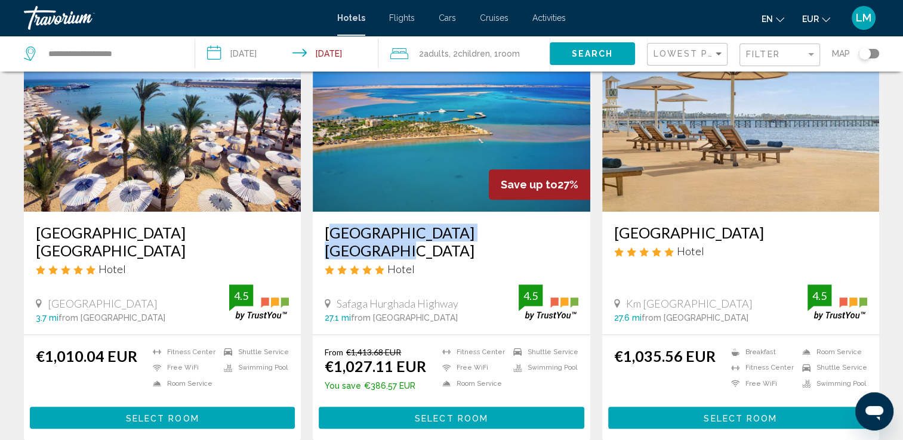
click at [689, 251] on div "Mövenpick Waterpark Resort & Spa Soma Bay Hotel Km 49 Hurghada Safaga Road 27.…" at bounding box center [740, 273] width 277 height 122
drag, startPoint x: 689, startPoint y: 251, endPoint x: 665, endPoint y: 248, distance: 24.0
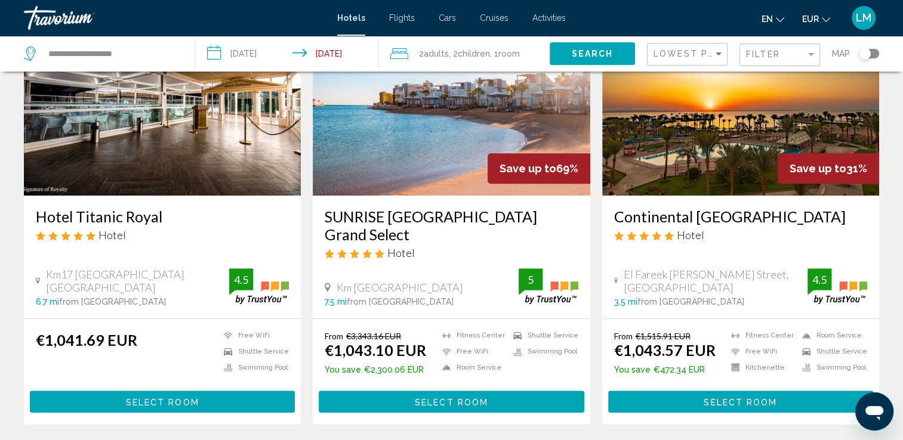
scroll to position [1014, 0]
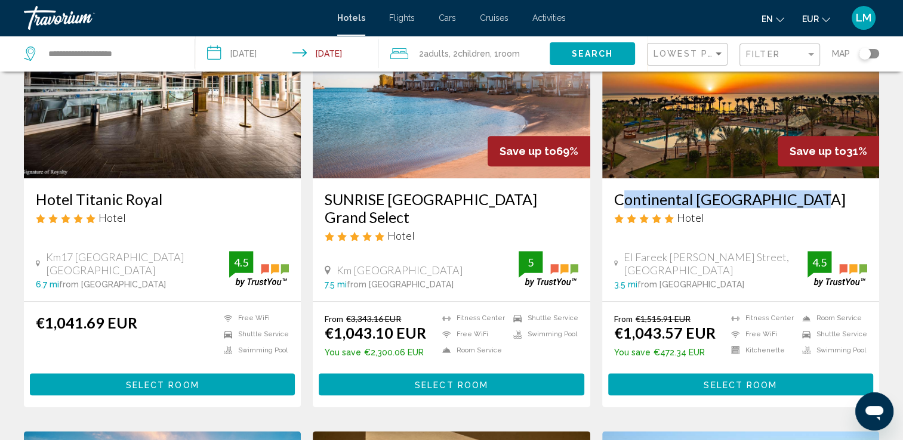
drag, startPoint x: 634, startPoint y: 197, endPoint x: 796, endPoint y: 207, distance: 162.0
click at [796, 207] on div "Continental Hotel Hurghada Hotel El Fareek Youssef Affifi Street, Hurghada 3.5 …" at bounding box center [740, 239] width 277 height 122
drag, startPoint x: 796, startPoint y: 207, endPoint x: 789, endPoint y: 200, distance: 9.3
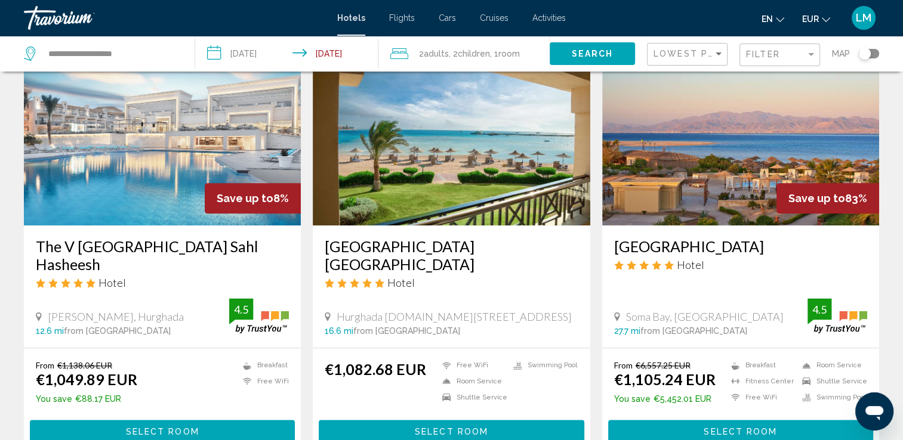
scroll to position [1432, 0]
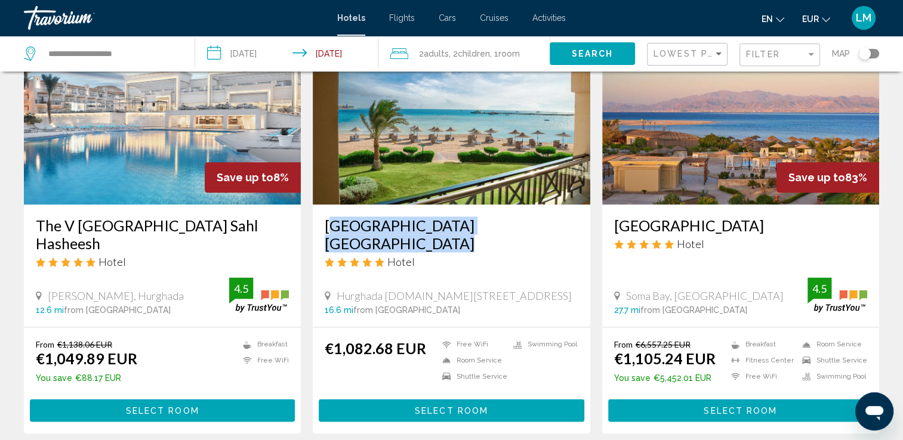
drag, startPoint x: 324, startPoint y: 219, endPoint x: 566, endPoint y: 221, distance: 241.6
click at [566, 221] on div "Cleopatra Luxury resort Makadi Bay Hotel Hurghada P.O.Box 6 Safaga Road Red Sea…" at bounding box center [451, 266] width 277 height 122
drag, startPoint x: 566, startPoint y: 221, endPoint x: 545, endPoint y: 223, distance: 20.4
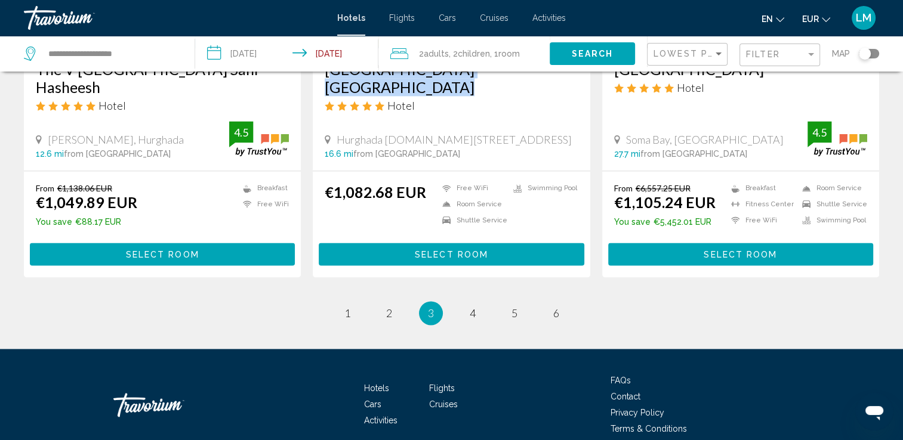
scroll to position [1623, 0]
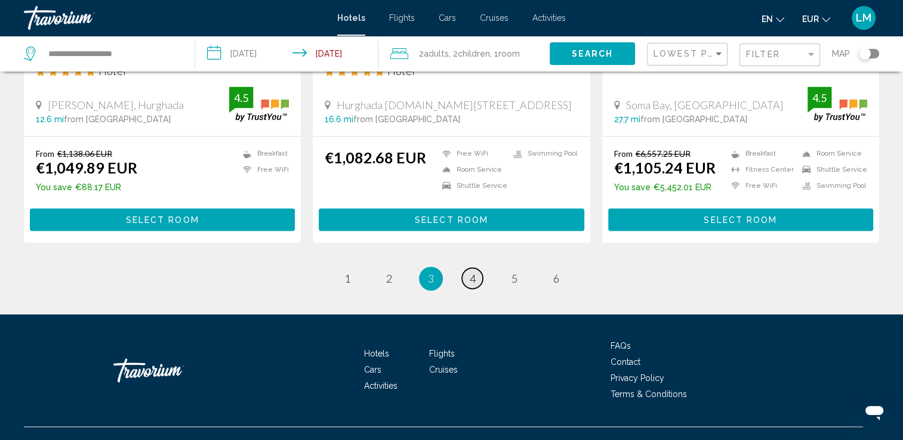
click at [468, 268] on link "page 4" at bounding box center [472, 278] width 21 height 21
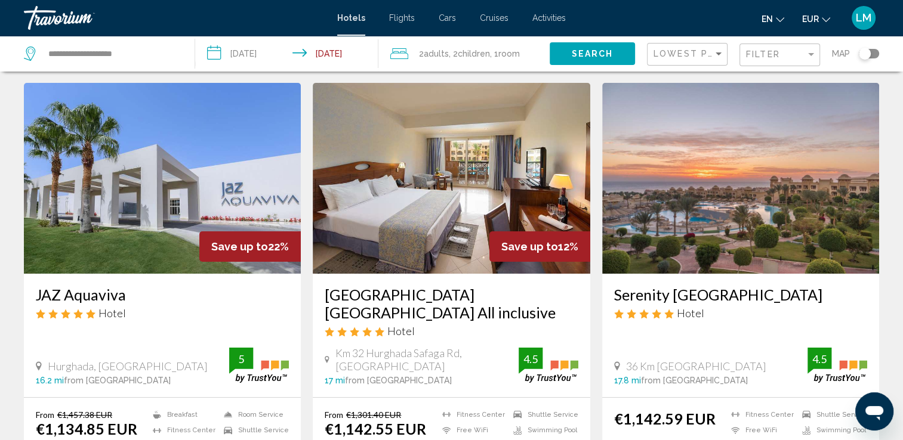
scroll to position [60, 0]
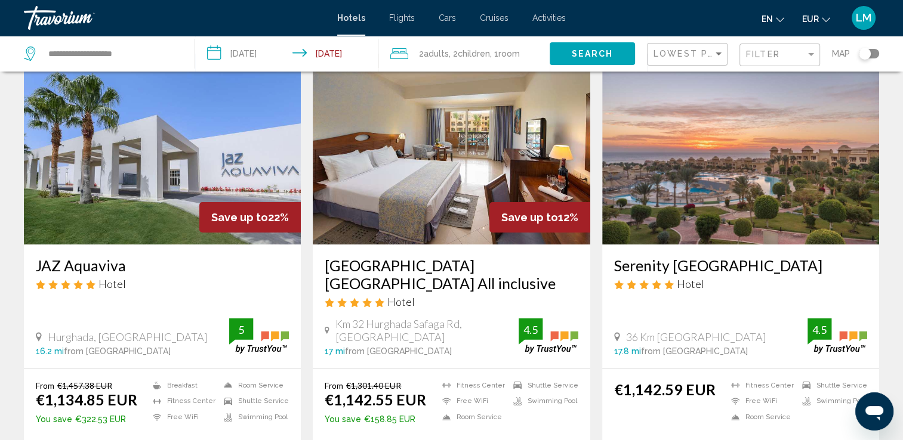
drag, startPoint x: 320, startPoint y: 261, endPoint x: 430, endPoint y: 282, distance: 112.3
click at [430, 282] on div "Stella Gardens Resort & Spa Makadi Bay All inclusive Hotel Km 32 Hurghada Safag…" at bounding box center [451, 306] width 277 height 123
drag, startPoint x: 430, startPoint y: 282, endPoint x: 411, endPoint y: 279, distance: 19.2
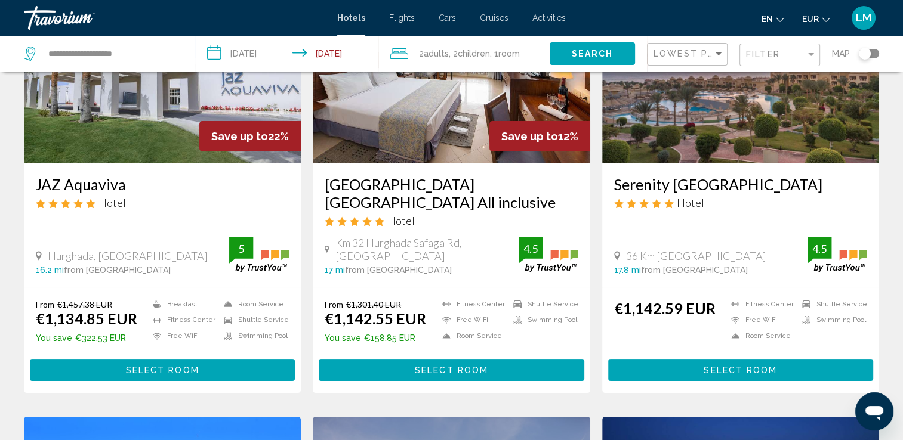
scroll to position [119, 0]
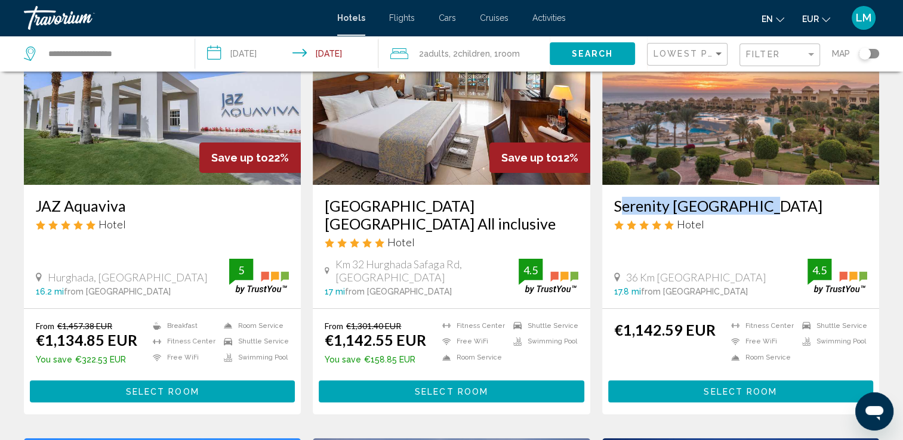
drag, startPoint x: 611, startPoint y: 200, endPoint x: 751, endPoint y: 201, distance: 140.2
click at [751, 201] on div "Serenity Alpha Beach Hotel 36 Km Makadi Bay 17.8 mi from Hurghada city center f…" at bounding box center [740, 246] width 277 height 123
drag, startPoint x: 751, startPoint y: 201, endPoint x: 742, endPoint y: 202, distance: 9.6
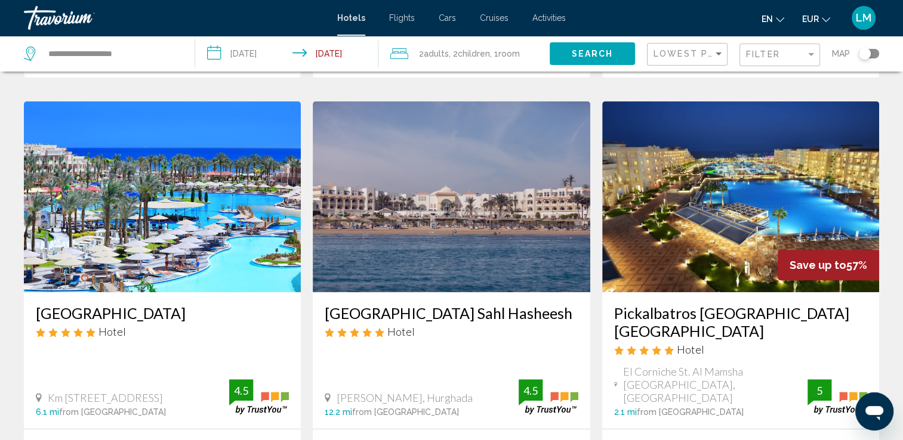
scroll to position [477, 0]
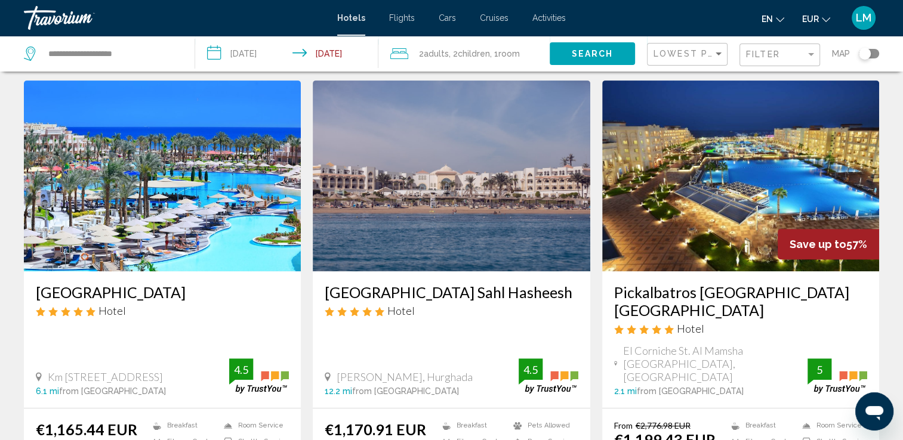
drag, startPoint x: 320, startPoint y: 283, endPoint x: 539, endPoint y: 291, distance: 218.5
click at [539, 291] on div "Old Palace Resort Sahl Hasheesh Hotel Sahl Hasheesh, Hurghada 12.2 mi from Hurg…" at bounding box center [451, 339] width 277 height 137
drag, startPoint x: 539, startPoint y: 291, endPoint x: 522, endPoint y: 290, distance: 16.7
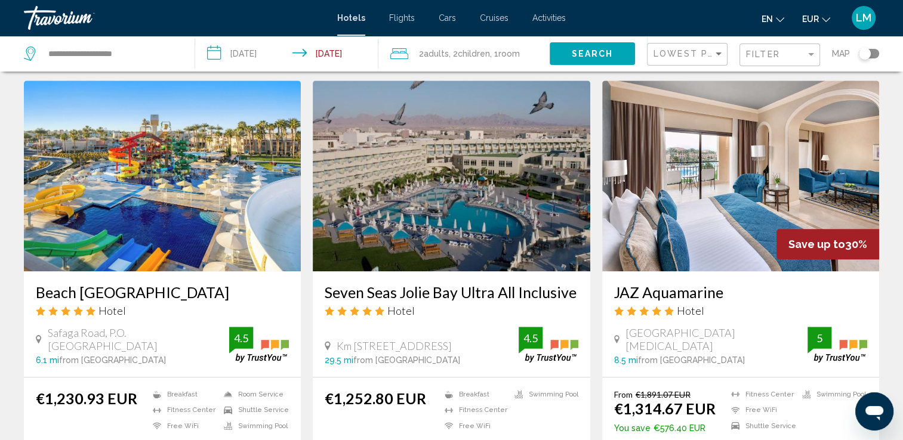
scroll to position [955, 0]
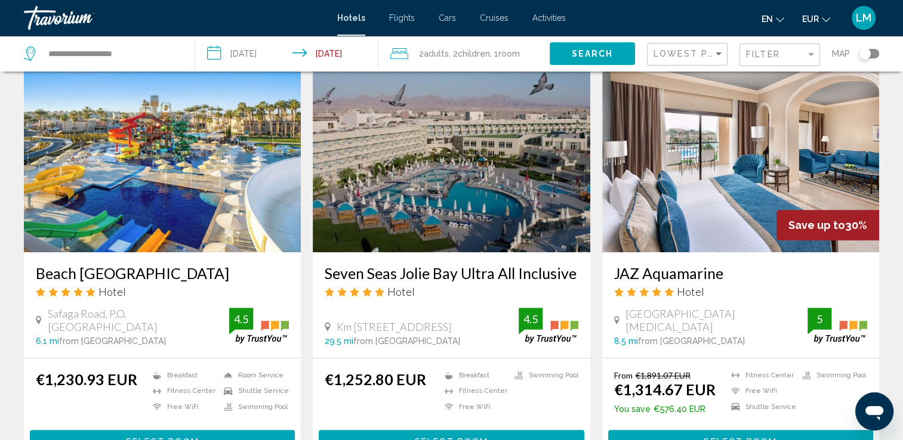
drag, startPoint x: 320, startPoint y: 256, endPoint x: 575, endPoint y: 257, distance: 255.3
click at [575, 257] on div "Seven Seas Jolie Bay Ultra All Inclusive Hotel Km 8 Safaga Road Soma Bay, Hurgh…" at bounding box center [451, 305] width 277 height 106
drag, startPoint x: 575, startPoint y: 257, endPoint x: 546, endPoint y: 260, distance: 28.9
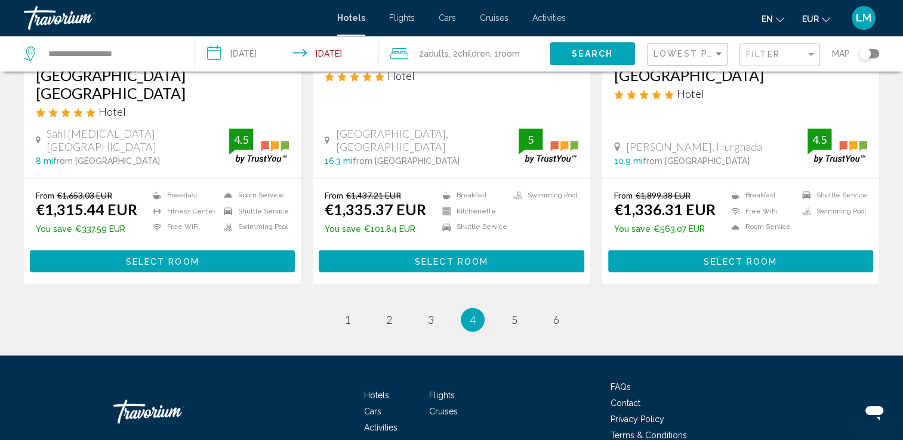
scroll to position [1624, 0]
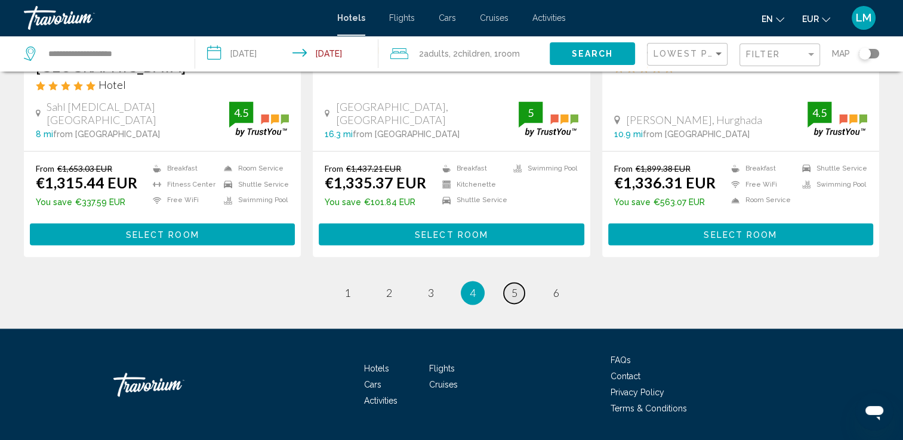
click at [515, 286] on span "5" at bounding box center [514, 292] width 6 height 13
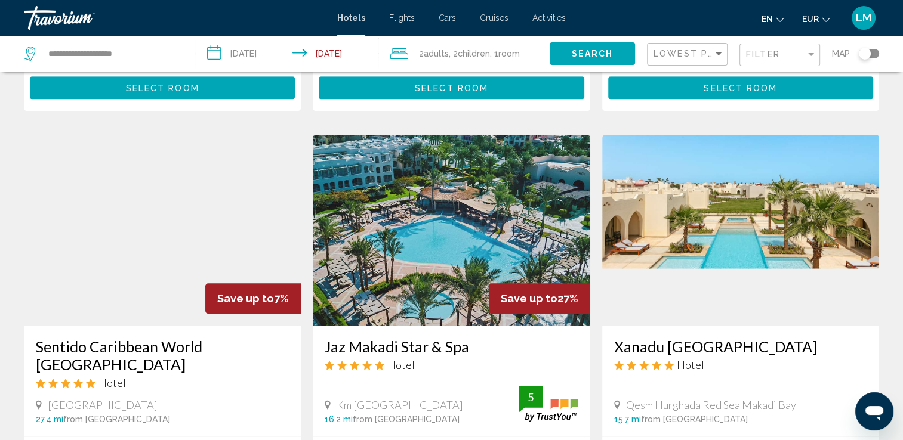
scroll to position [895, 0]
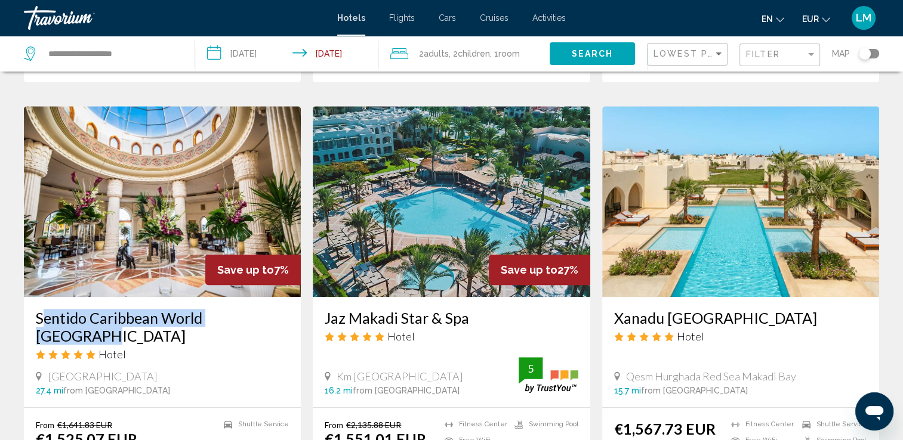
drag, startPoint x: 32, startPoint y: 285, endPoint x: 274, endPoint y: 282, distance: 242.8
click at [274, 297] on div "Sentido Caribbean World Soma Bay Hotel Soma Bay Resorts Road, Hurghada 27.4 mi …" at bounding box center [162, 352] width 277 height 110
drag, startPoint x: 274, startPoint y: 282, endPoint x: 262, endPoint y: 280, distance: 12.7
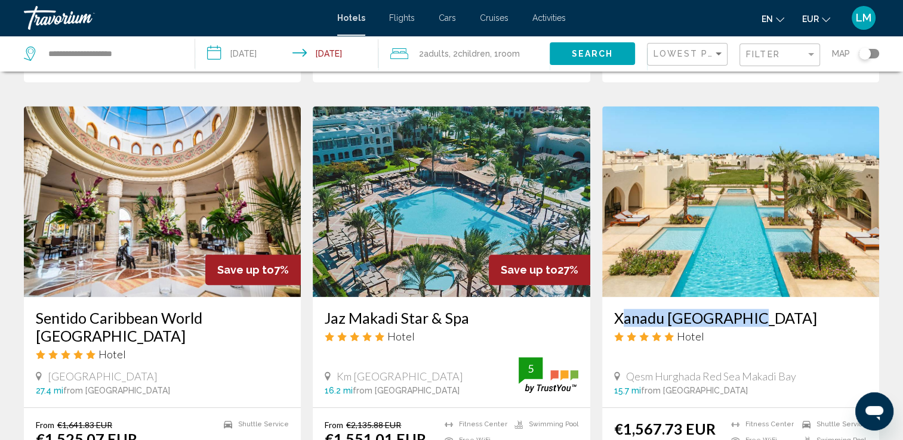
drag, startPoint x: 620, startPoint y: 286, endPoint x: 742, endPoint y: 279, distance: 122.5
click at [742, 297] on div "Xanadu Makadi Bay Hotel Qesm Hurghada Red Sea Makadi Bay 15.7 mi from Hurghada …" at bounding box center [740, 352] width 277 height 110
drag, startPoint x: 742, startPoint y: 279, endPoint x: 724, endPoint y: 288, distance: 20.3
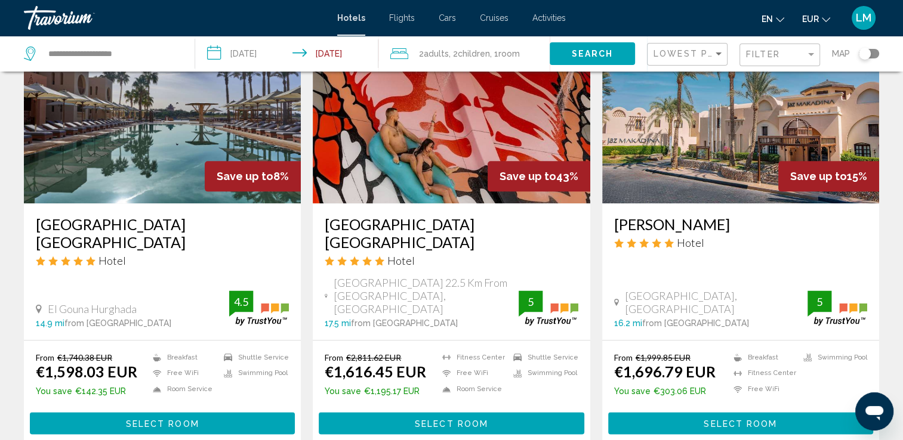
scroll to position [1551, 0]
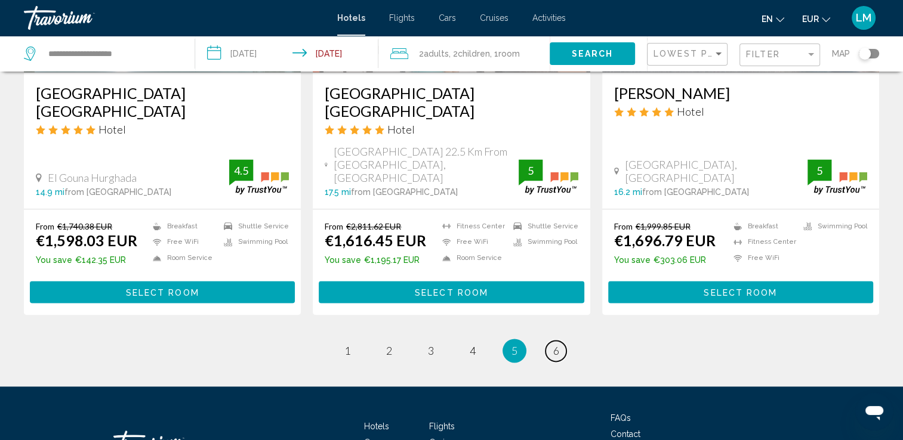
click at [555, 344] on span "6" at bounding box center [556, 350] width 6 height 13
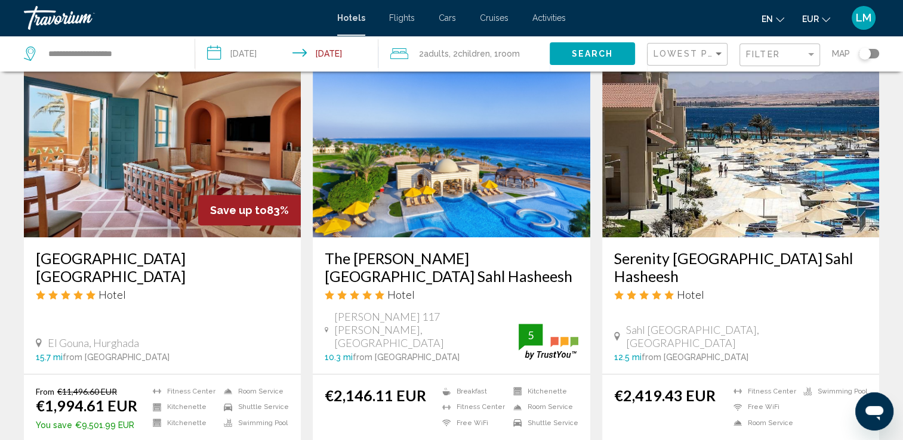
scroll to position [537, 0]
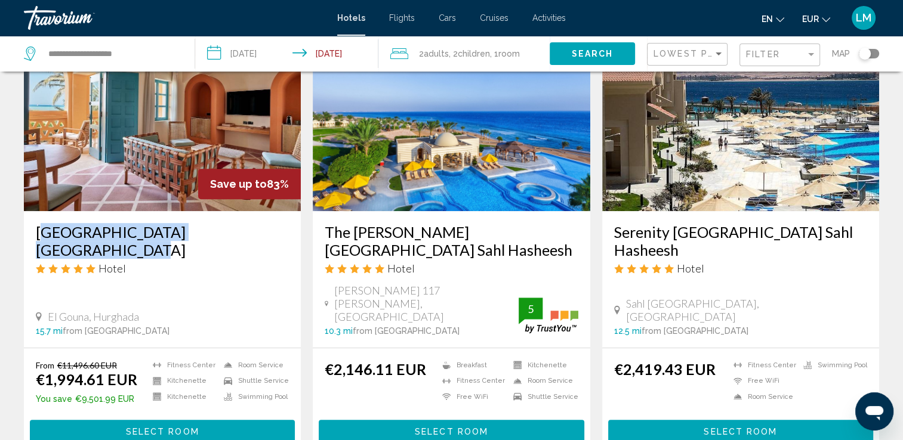
drag, startPoint x: 33, startPoint y: 208, endPoint x: 277, endPoint y: 196, distance: 243.7
click at [277, 211] on div "Sheraton Miramar Resort El Gouna Hotel El Gouna, Hurghada 15.7 mi from Hurghada…" at bounding box center [162, 279] width 277 height 137
drag, startPoint x: 277, startPoint y: 196, endPoint x: 220, endPoint y: 213, distance: 59.8
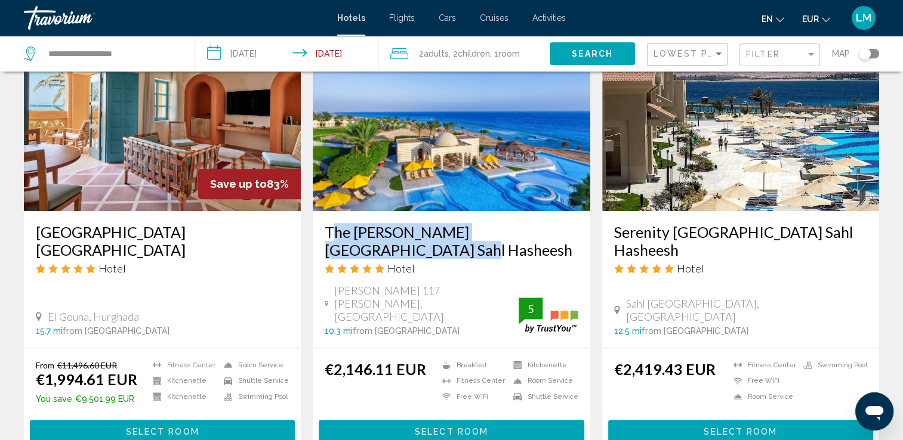
drag, startPoint x: 391, startPoint y: 218, endPoint x: 406, endPoint y: 228, distance: 17.2
click at [406, 228] on div "The Oberoi Beach Resort Sahl Hasheesh Hotel Oberoi 117 Sahl Hasheesh, Hurghada …" at bounding box center [451, 279] width 277 height 137
drag, startPoint x: 406, startPoint y: 228, endPoint x: 390, endPoint y: 226, distance: 16.3
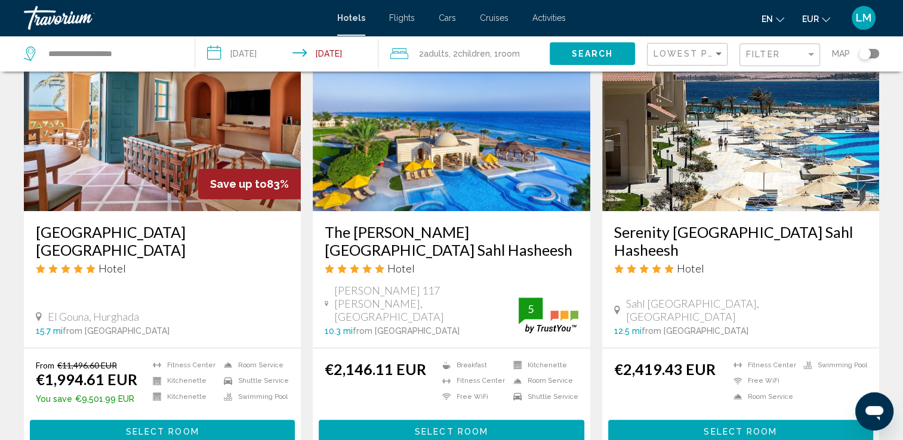
click at [600, 221] on app-hotels-search-item "Serenity Sky Arc Resort Sahl Hasheesh Hotel Sahl Hasheesh Bay Resort, Hurghada …" at bounding box center [740, 237] width 289 height 434
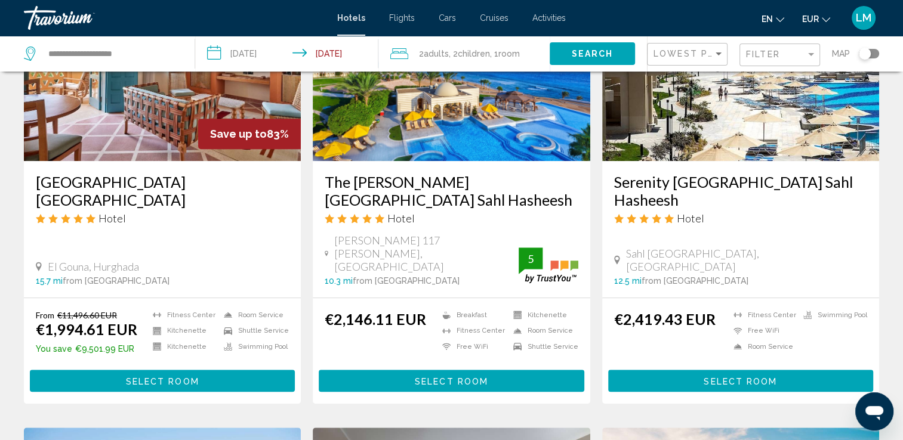
scroll to position [506, 0]
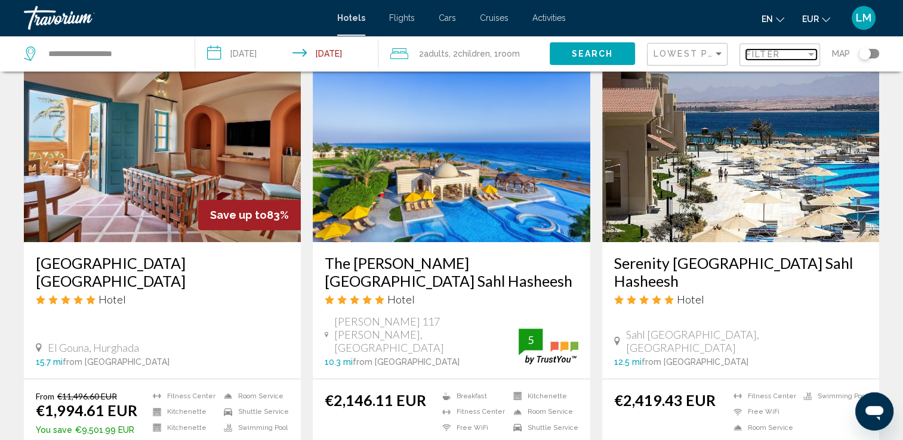
click at [764, 54] on span "Filter" at bounding box center [763, 55] width 34 height 10
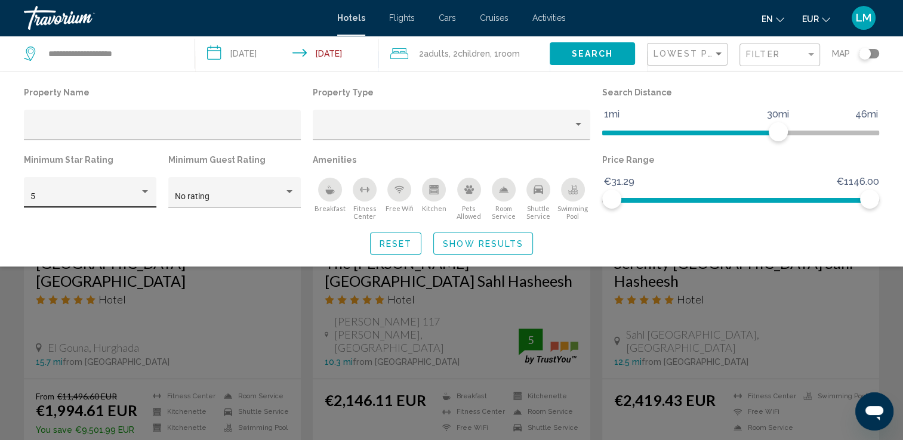
click at [134, 184] on div "5" at bounding box center [90, 196] width 120 height 24
click at [89, 168] on span "4" at bounding box center [90, 171] width 120 height 25
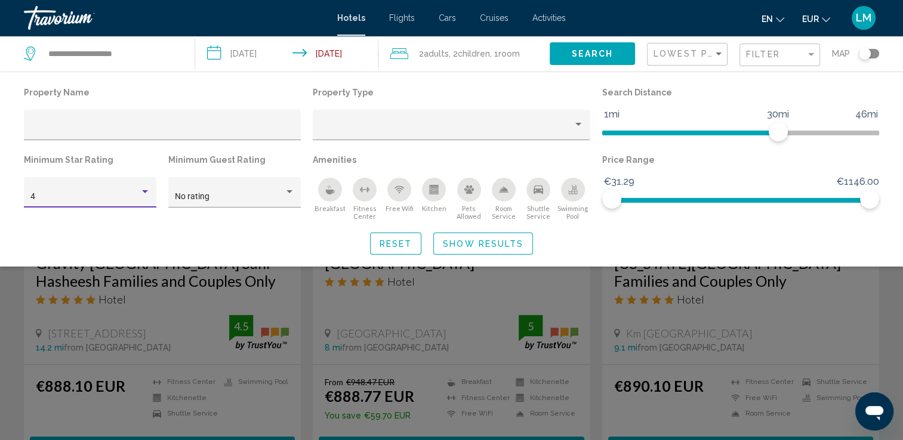
click at [496, 244] on span "Show Results" at bounding box center [483, 244] width 81 height 10
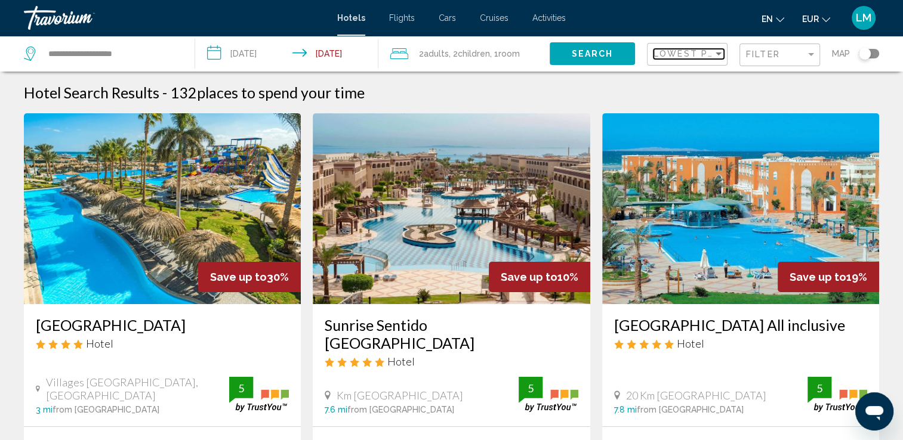
click at [699, 55] on span "Lowest Price" at bounding box center [691, 54] width 77 height 10
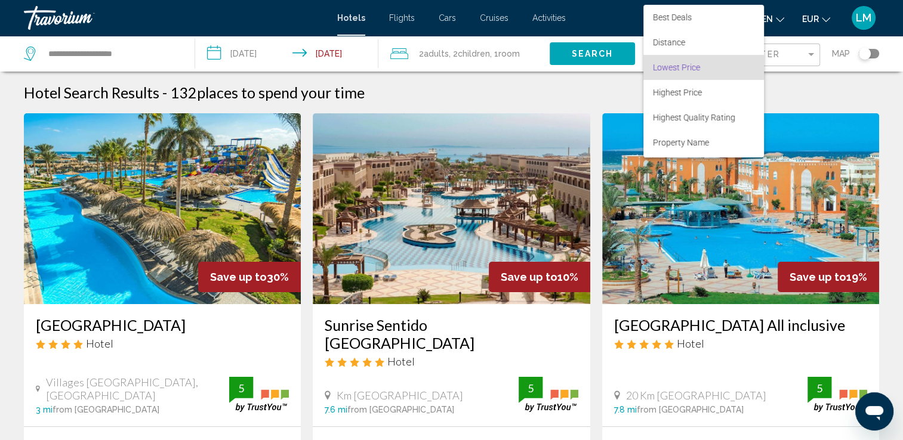
scroll to position [14, 0]
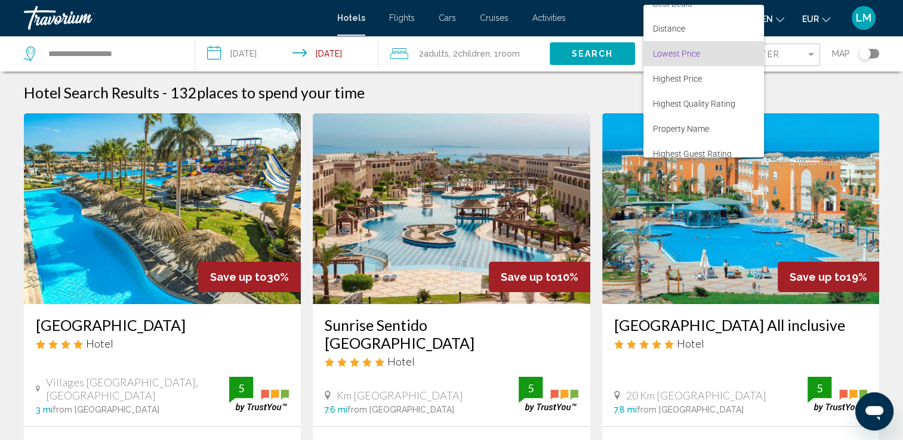
drag, startPoint x: 875, startPoint y: 96, endPoint x: 901, endPoint y: 79, distance: 30.6
click at [876, 95] on div at bounding box center [451, 220] width 903 height 440
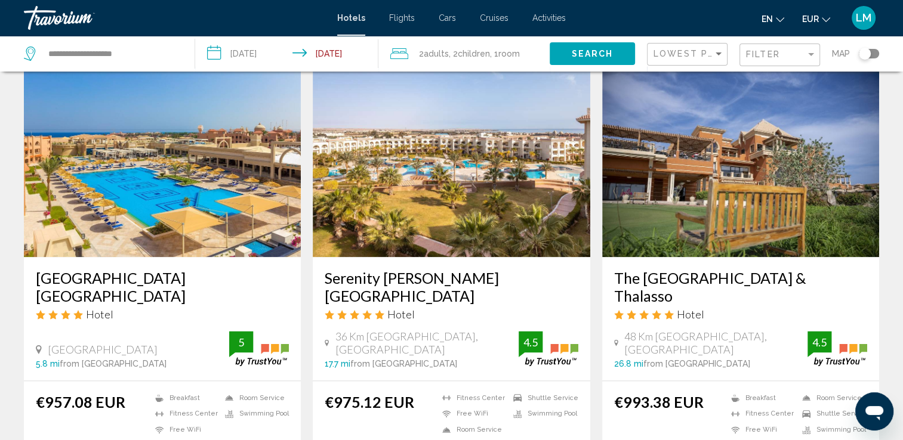
scroll to position [1629, 0]
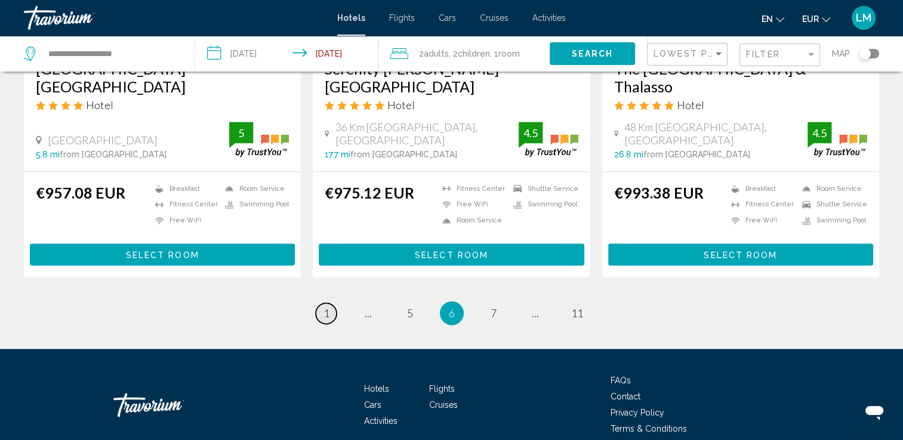
click at [325, 307] on span "1" at bounding box center [326, 313] width 6 height 13
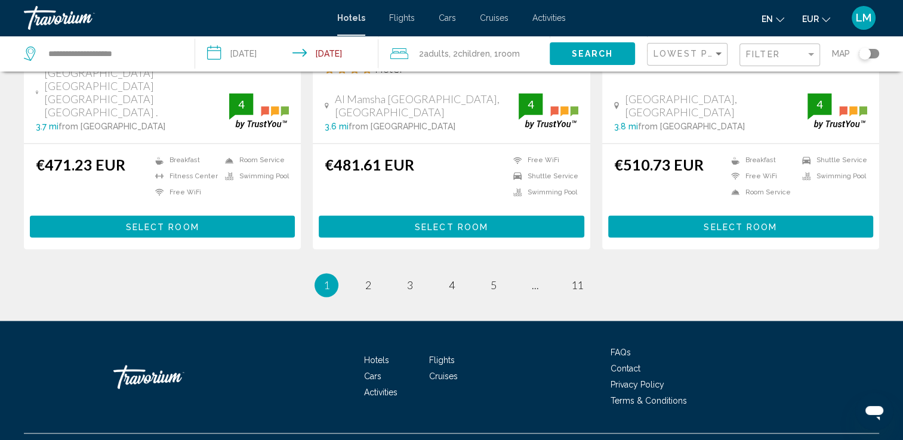
scroll to position [1605, 0]
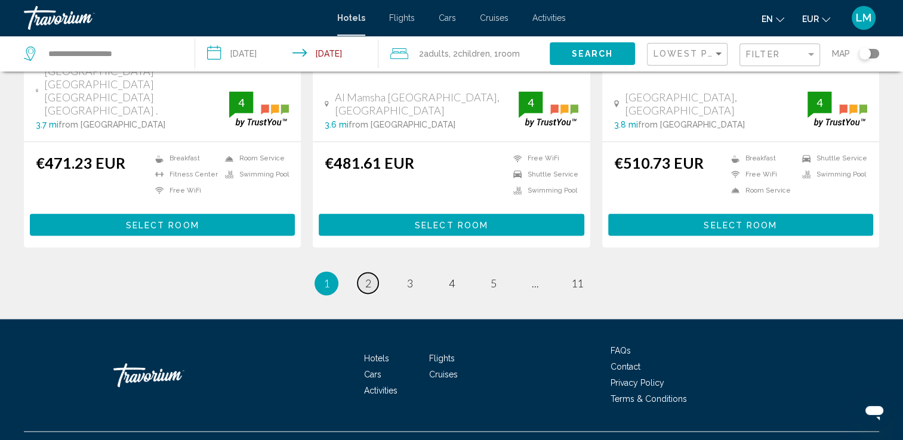
click at [367, 277] on span "2" at bounding box center [368, 283] width 6 height 13
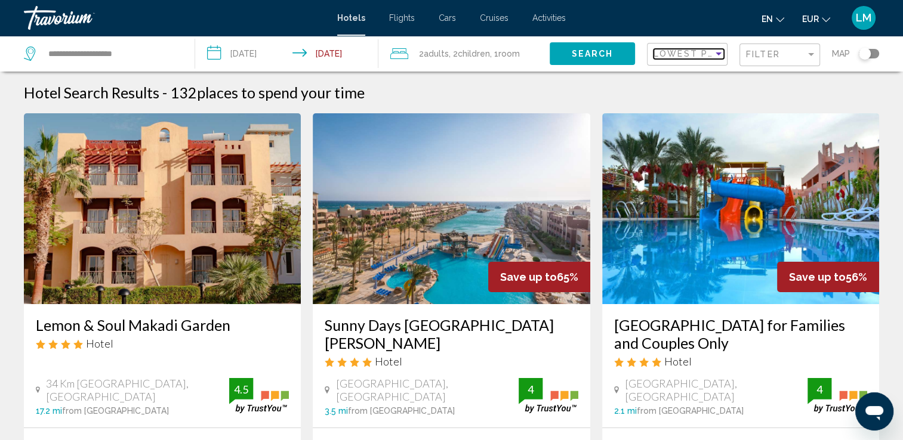
click at [713, 57] on div "Sort by" at bounding box center [718, 54] width 11 height 10
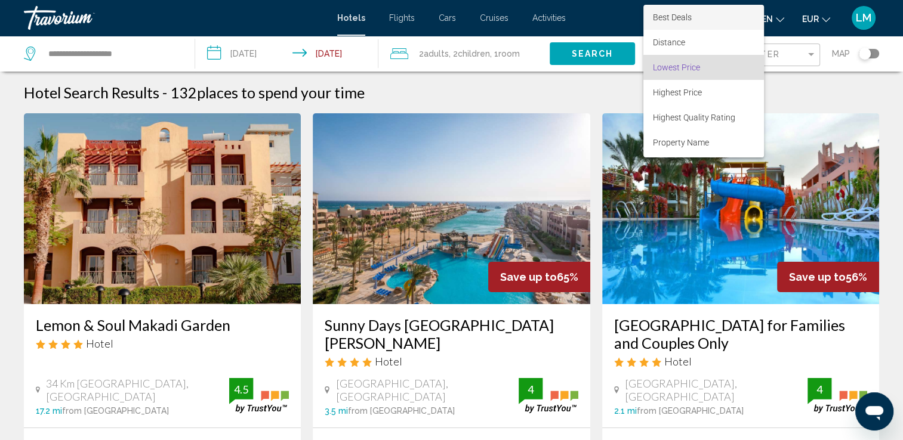
click at [715, 26] on span "Best Deals" at bounding box center [703, 17] width 101 height 25
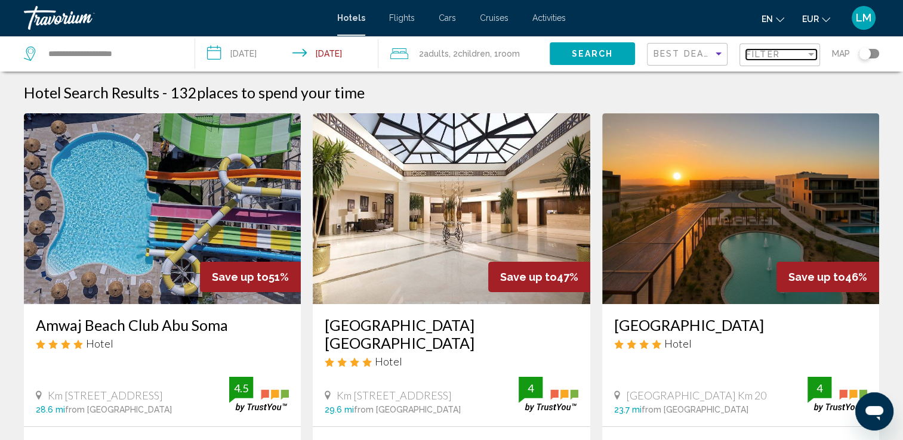
click at [762, 57] on span "Filter" at bounding box center [763, 55] width 34 height 10
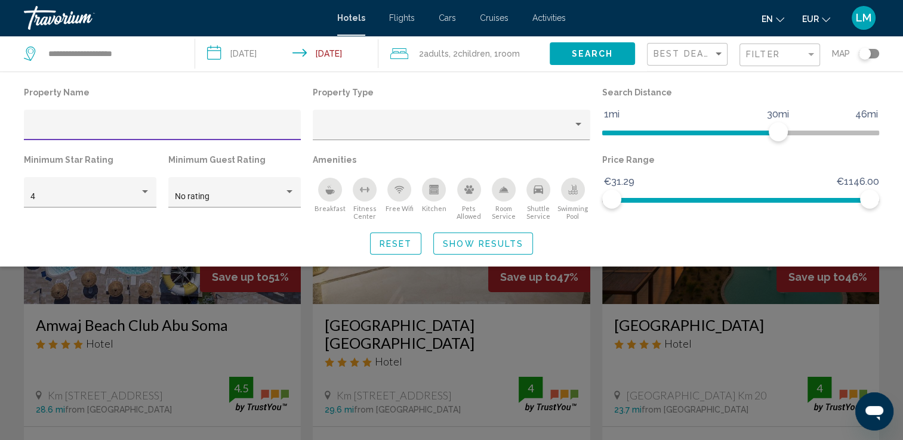
click at [398, 249] on button "Reset" at bounding box center [396, 244] width 52 height 22
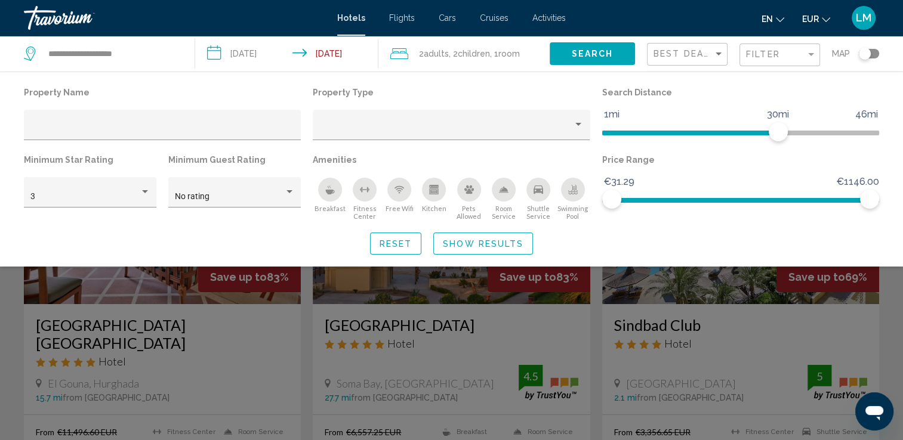
click at [303, 289] on div "Search widget" at bounding box center [451, 309] width 903 height 261
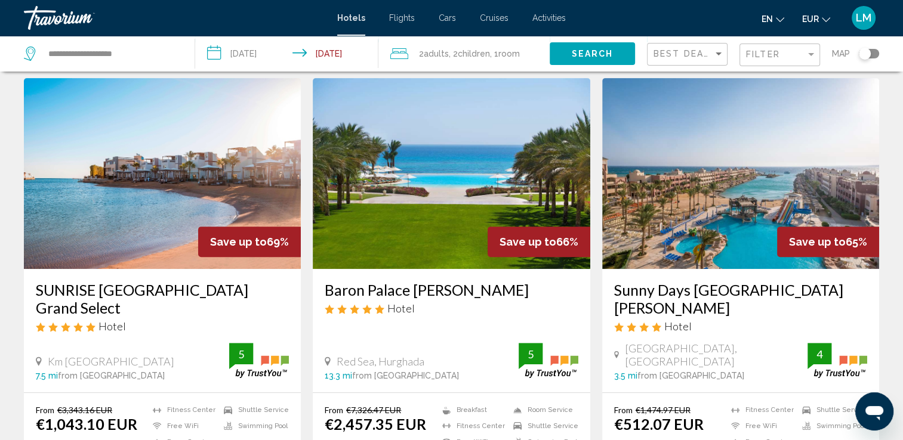
scroll to position [537, 0]
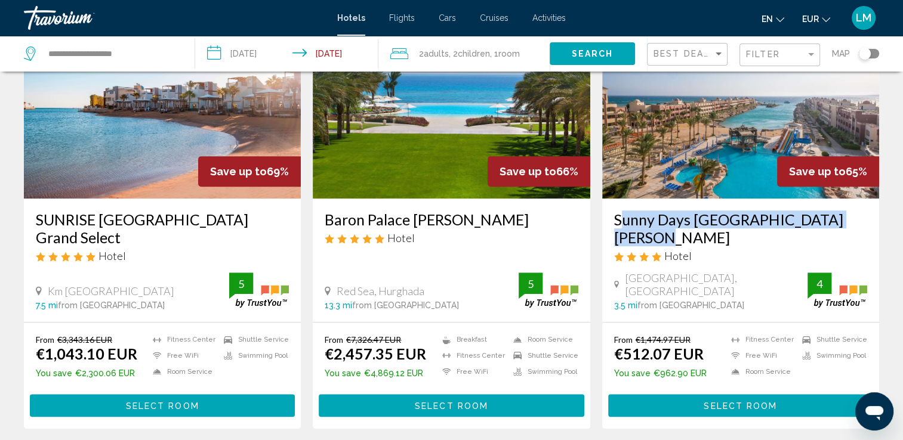
drag, startPoint x: 610, startPoint y: 211, endPoint x: 849, endPoint y: 212, distance: 239.2
click at [849, 212] on div "Sunny Days El Palacio Resort & Spa Hotel El Corniche Street, Hurghada 3.5 mi fr…" at bounding box center [740, 260] width 277 height 123
drag, startPoint x: 849, startPoint y: 212, endPoint x: 826, endPoint y: 209, distance: 22.9
click at [726, 169] on img "Main content" at bounding box center [740, 103] width 277 height 191
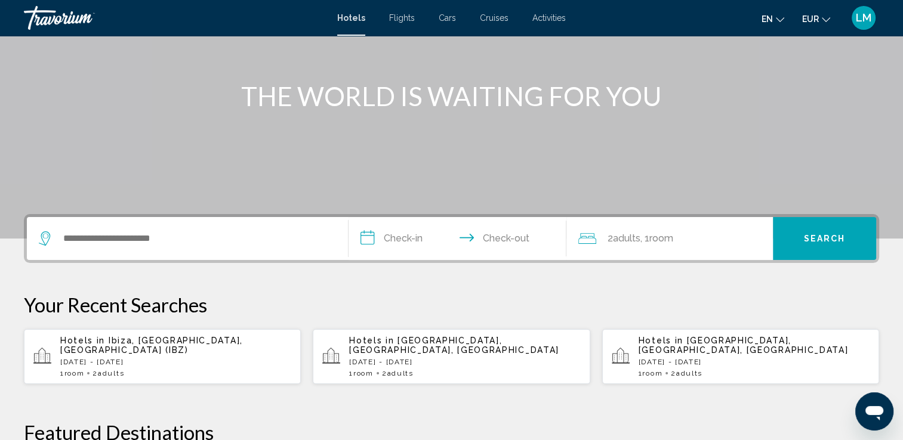
scroll to position [239, 0]
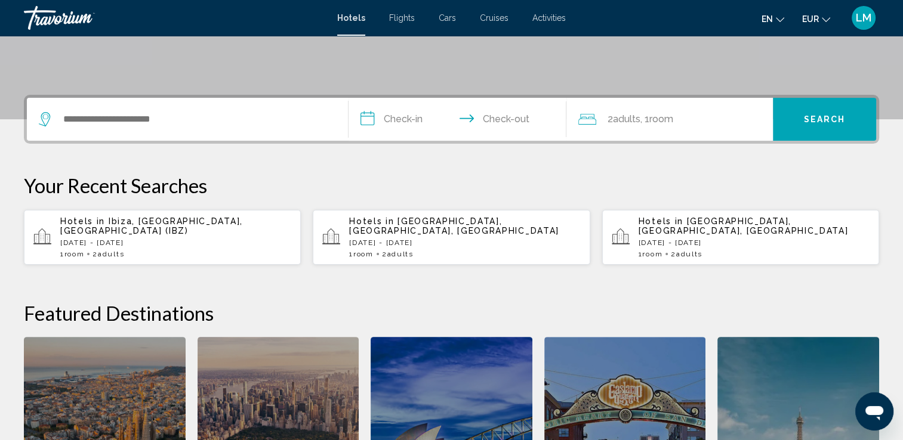
drag, startPoint x: 162, startPoint y: 243, endPoint x: 169, endPoint y: 307, distance: 64.2
click at [169, 307] on div "**********" at bounding box center [451, 324] width 903 height 459
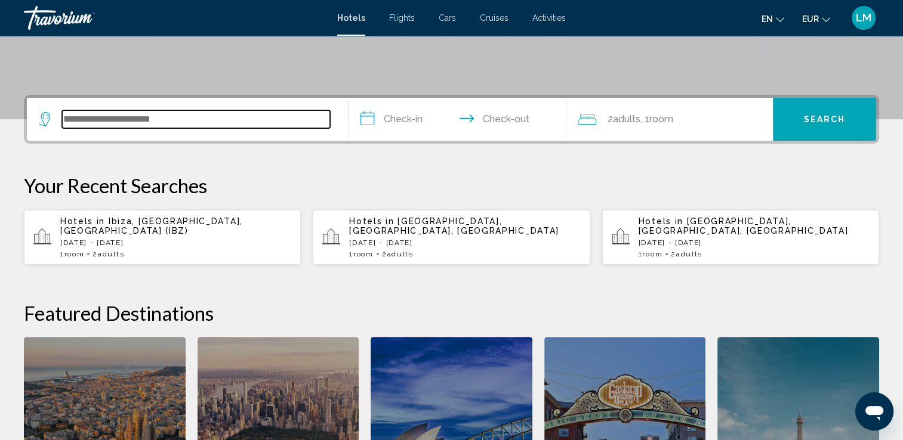
click at [208, 111] on input "Search widget" at bounding box center [196, 119] width 268 height 18
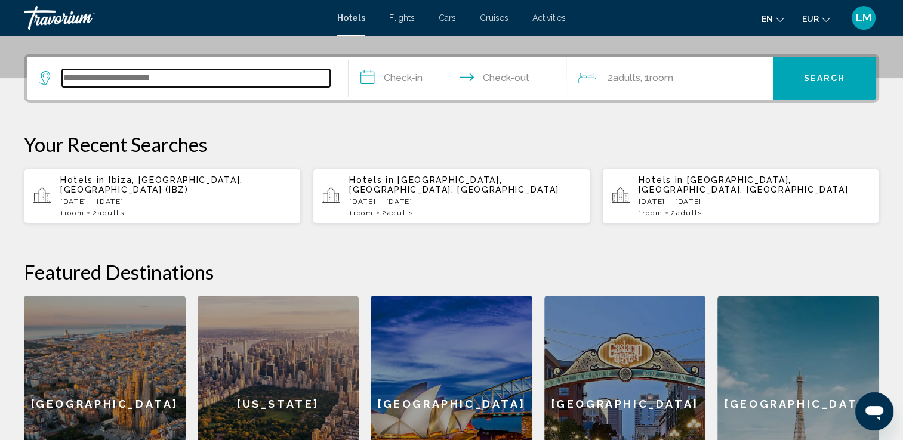
scroll to position [294, 0]
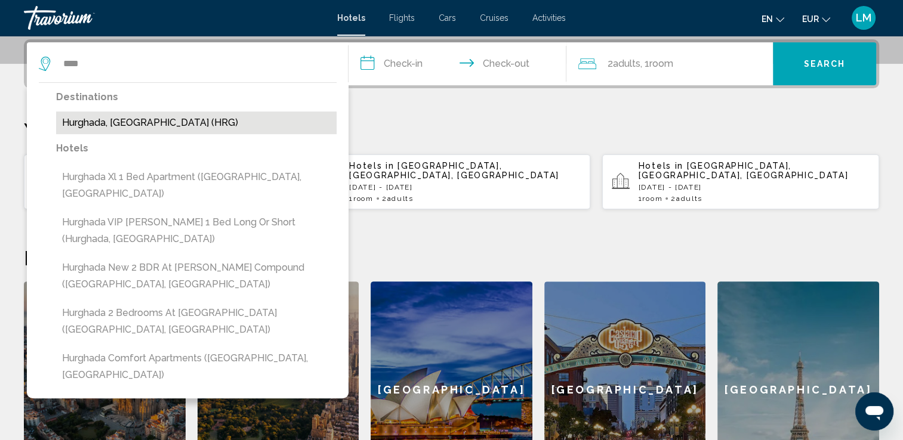
click at [184, 116] on button "Hurghada, [GEOGRAPHIC_DATA] (HRG)" at bounding box center [196, 123] width 280 height 23
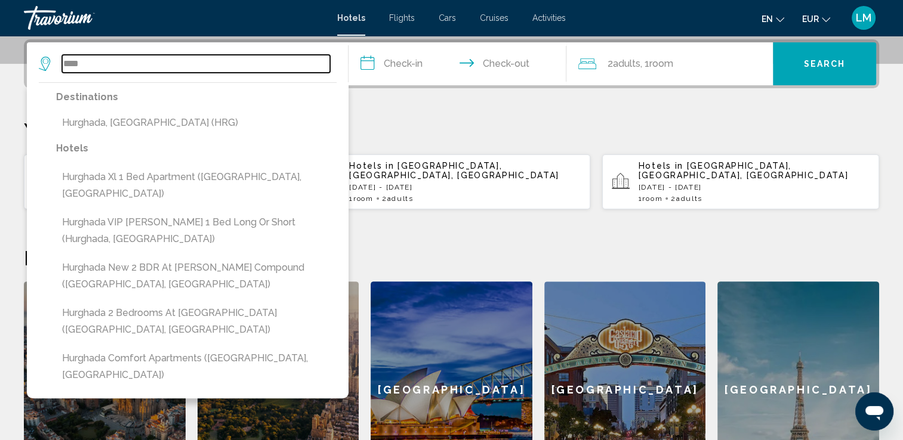
type input "**********"
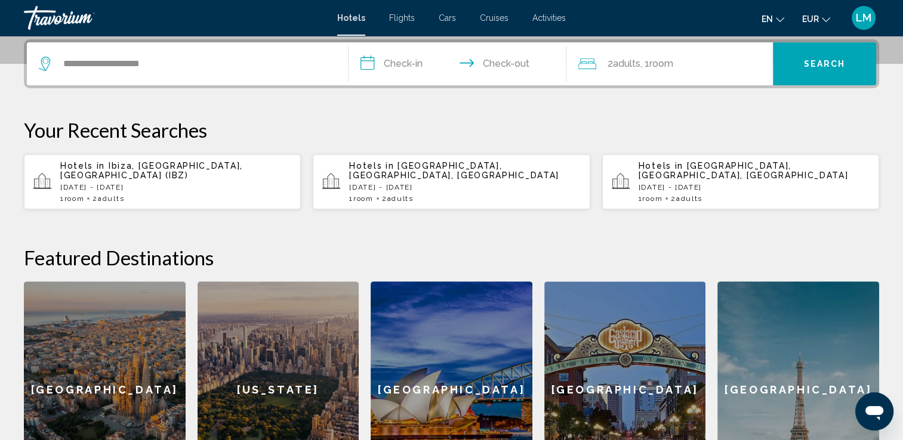
drag, startPoint x: 418, startPoint y: 70, endPoint x: 577, endPoint y: 103, distance: 163.2
click at [418, 69] on input "**********" at bounding box center [459, 65] width 223 height 47
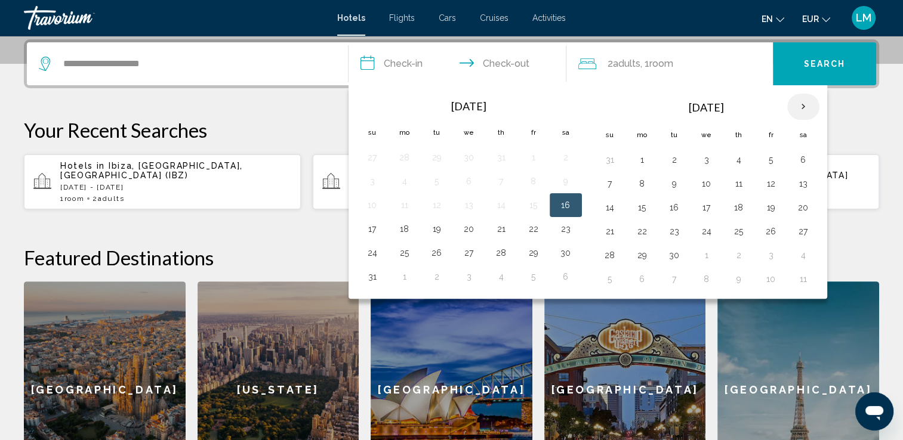
click at [799, 106] on th "Next month" at bounding box center [803, 107] width 32 height 26
click at [798, 104] on th "Next month" at bounding box center [803, 107] width 32 height 26
click at [797, 104] on th "Next month" at bounding box center [803, 107] width 32 height 26
click at [797, 105] on th "Next month" at bounding box center [803, 107] width 32 height 26
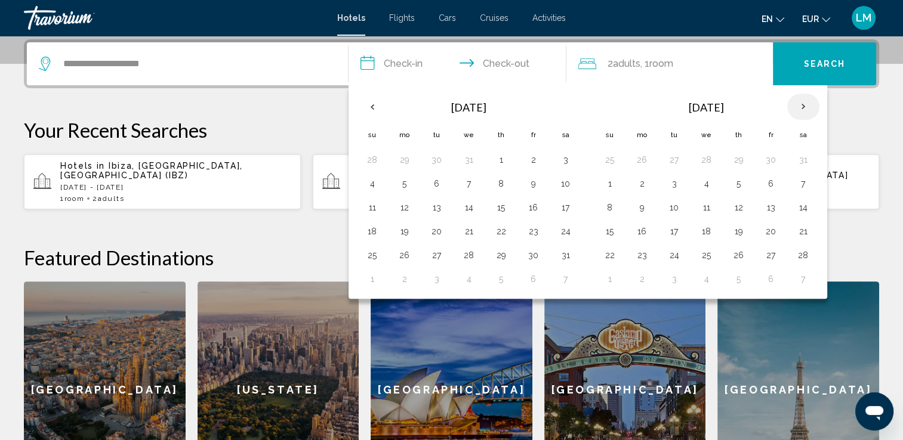
click at [797, 105] on th "Next month" at bounding box center [803, 107] width 32 height 26
click at [556, 182] on button "7" at bounding box center [565, 183] width 19 height 17
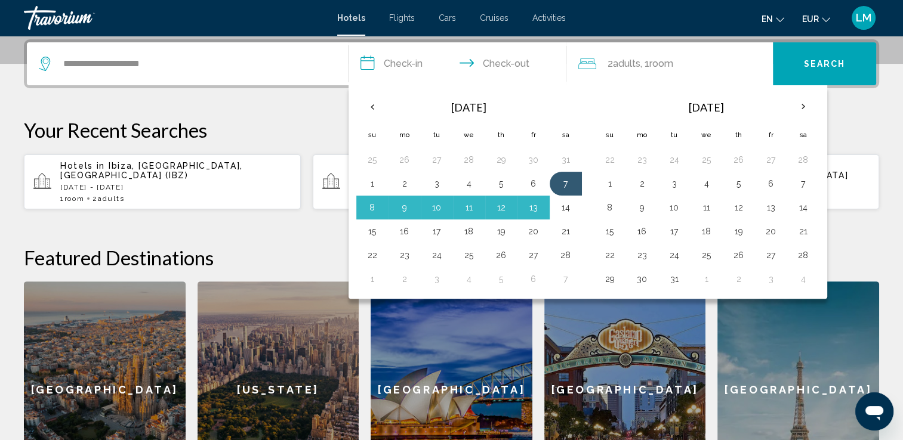
click at [560, 207] on button "14" at bounding box center [565, 207] width 19 height 17
type input "**********"
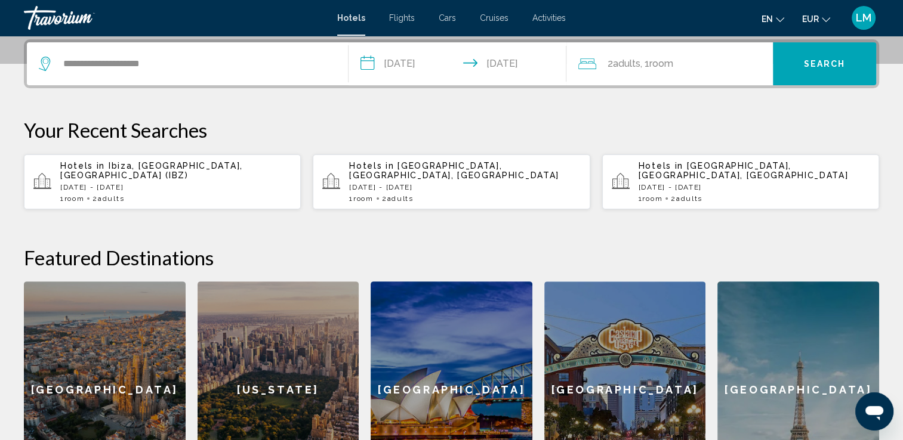
drag, startPoint x: 616, startPoint y: 70, endPoint x: 682, endPoint y: 82, distance: 68.0
click at [619, 70] on span "2 Adult Adults" at bounding box center [623, 63] width 33 height 17
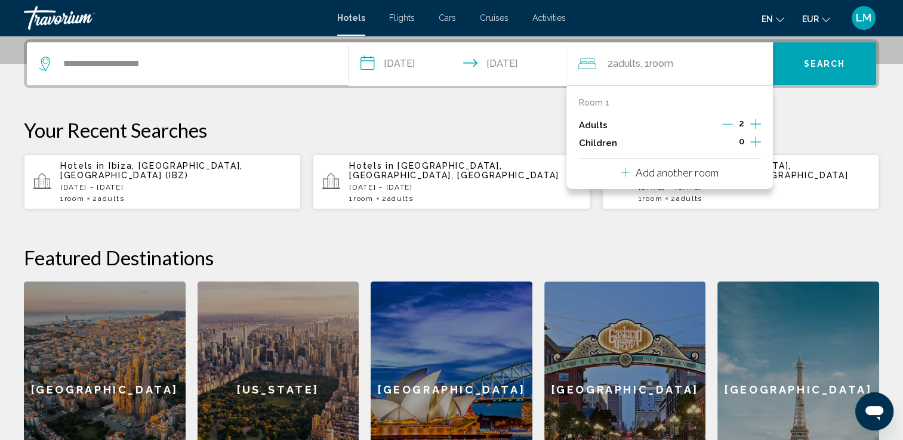
click at [756, 142] on icon "Increment children" at bounding box center [755, 142] width 11 height 14
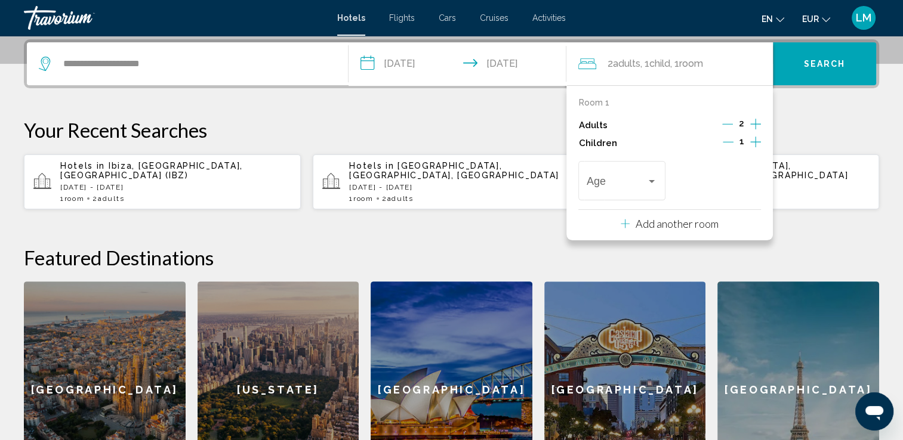
click at [756, 142] on icon "Increment children" at bounding box center [755, 142] width 11 height 14
click at [613, 185] on span "Travelers: 2 adults, 2 children" at bounding box center [616, 184] width 60 height 12
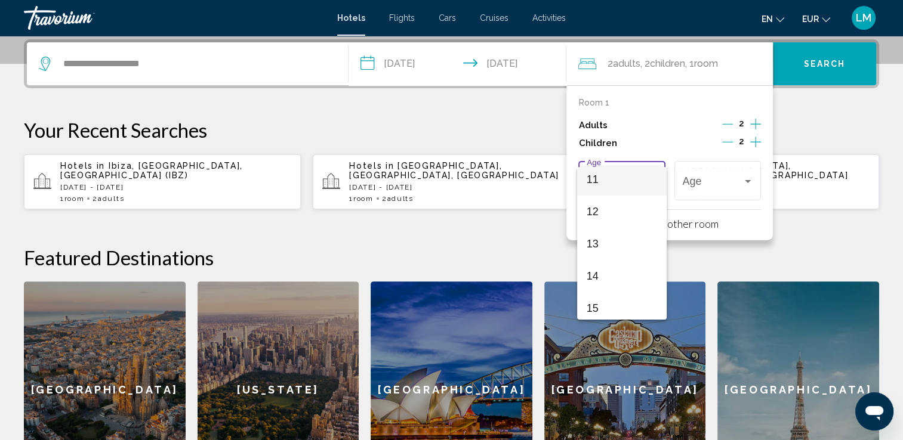
scroll to position [298, 0]
drag, startPoint x: 616, startPoint y: 204, endPoint x: 718, endPoint y: 183, distance: 104.2
click at [619, 204] on span "10" at bounding box center [621, 207] width 70 height 32
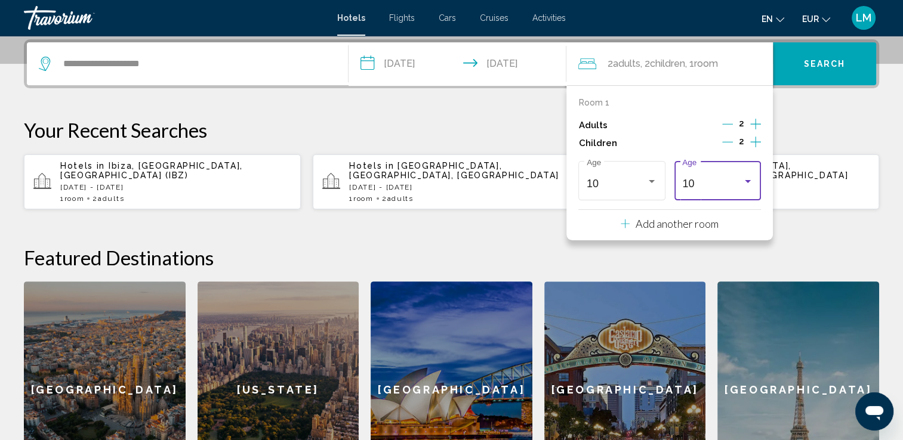
click at [737, 179] on div "10" at bounding box center [712, 184] width 60 height 12
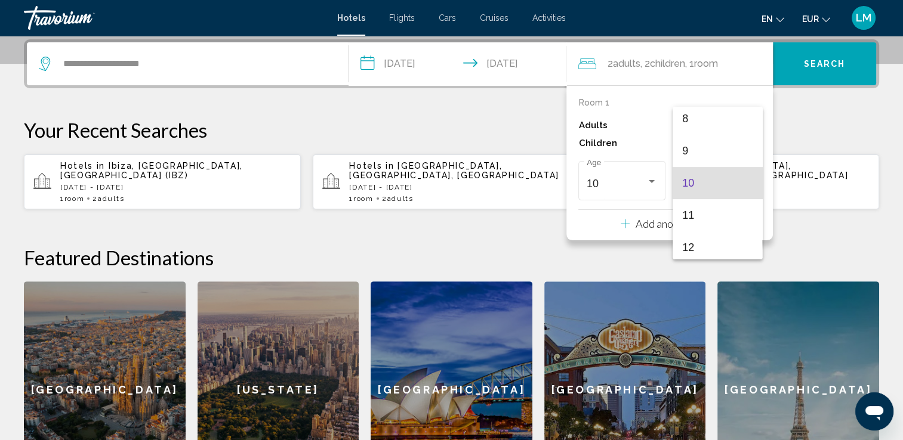
click at [736, 180] on span "10" at bounding box center [717, 183] width 70 height 32
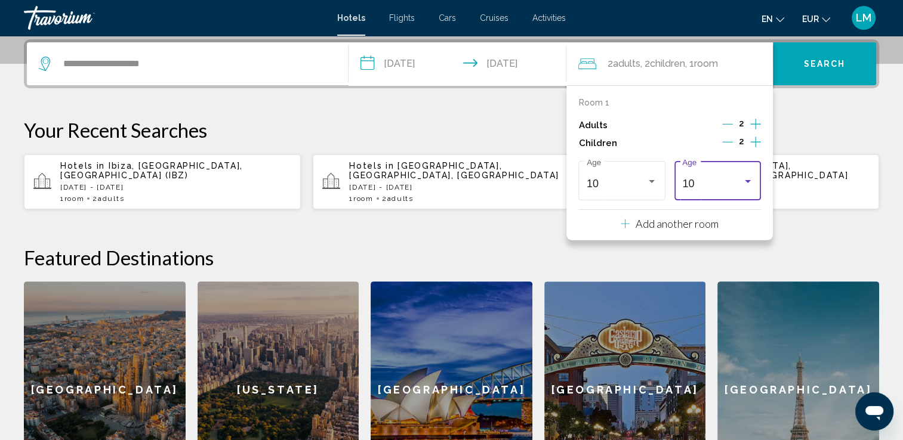
drag, startPoint x: 816, startPoint y: 140, endPoint x: 745, endPoint y: 107, distance: 78.5
click at [813, 137] on p "Your Recent Searches" at bounding box center [451, 130] width 855 height 24
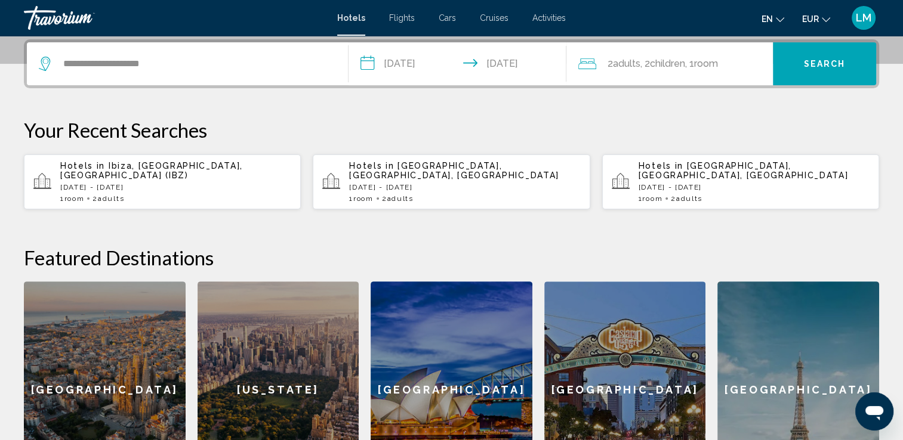
click at [713, 73] on div "2 Adult Adults , 2 Child Children , 1 Room rooms" at bounding box center [675, 63] width 194 height 43
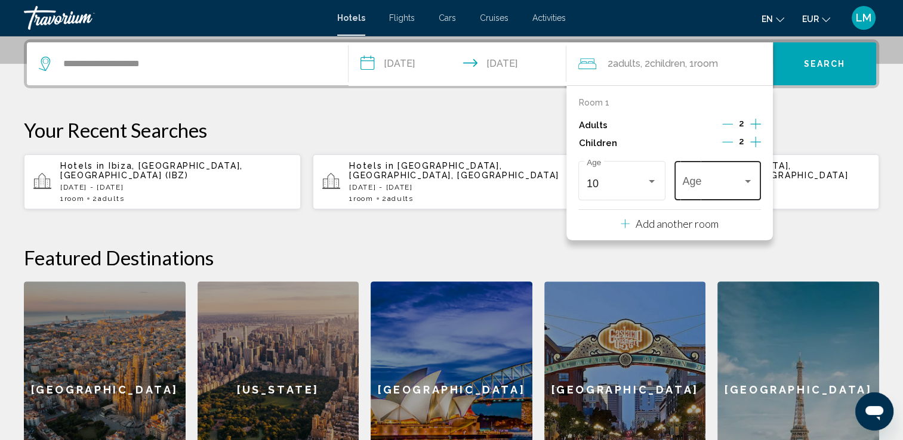
click at [747, 171] on div "Age" at bounding box center [717, 179] width 70 height 42
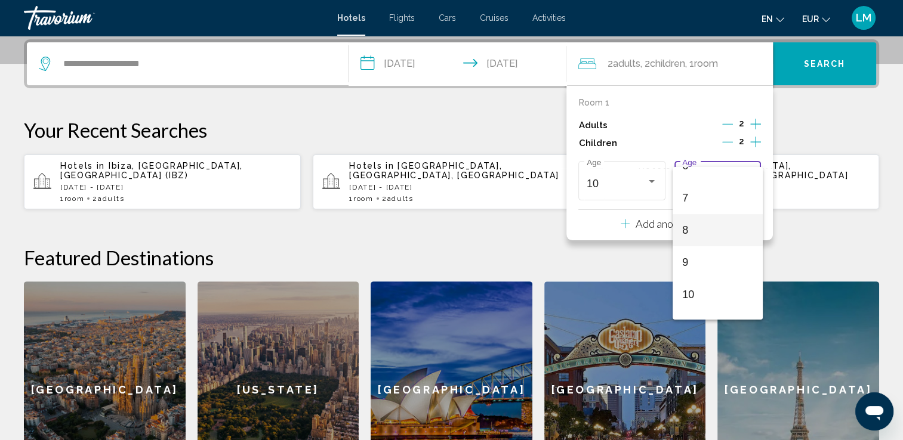
scroll to position [239, 0]
drag, startPoint x: 717, startPoint y: 264, endPoint x: 721, endPoint y: 252, distance: 12.6
click at [717, 261] on span "10" at bounding box center [717, 267] width 70 height 32
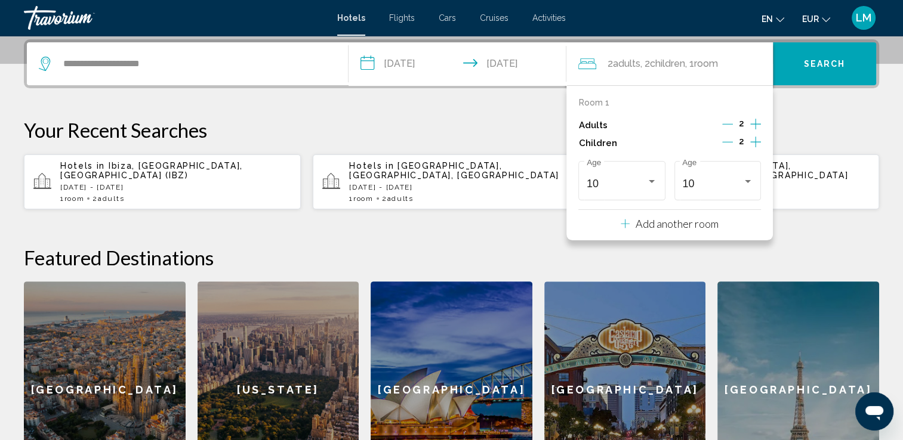
click at [814, 123] on p "Your Recent Searches" at bounding box center [451, 130] width 855 height 24
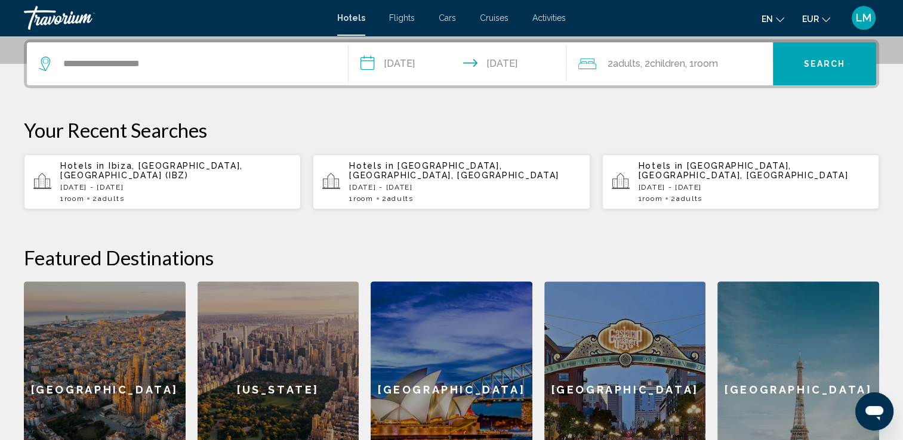
click at [797, 87] on div "**********" at bounding box center [451, 268] width 903 height 459
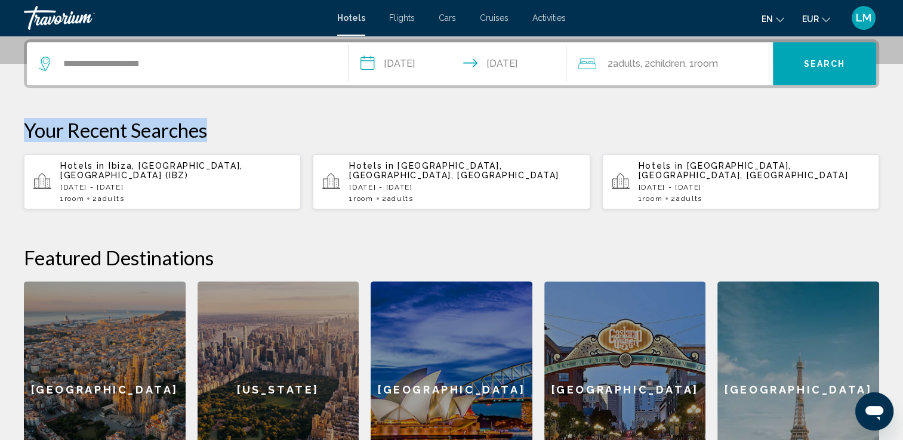
click at [795, 85] on button "Search" at bounding box center [824, 63] width 103 height 43
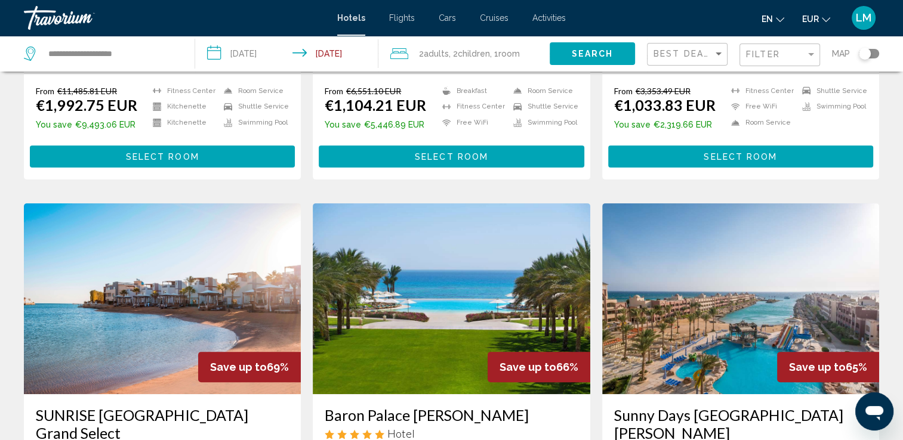
scroll to position [477, 0]
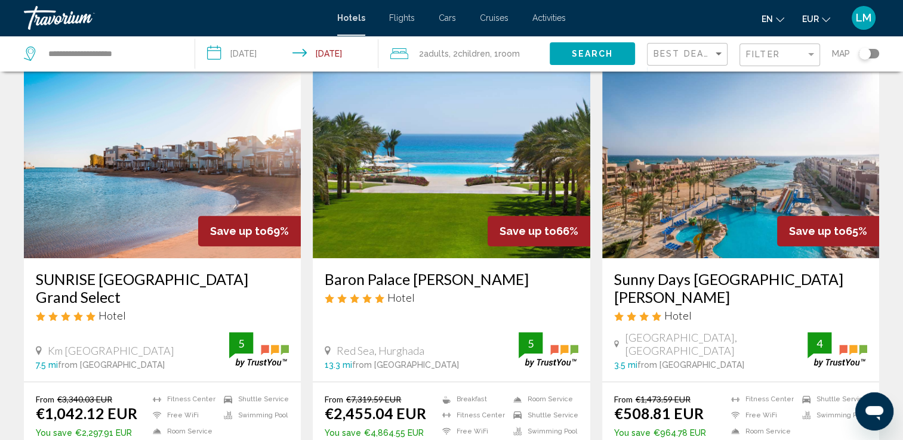
click at [645, 201] on img "Main content" at bounding box center [740, 162] width 277 height 191
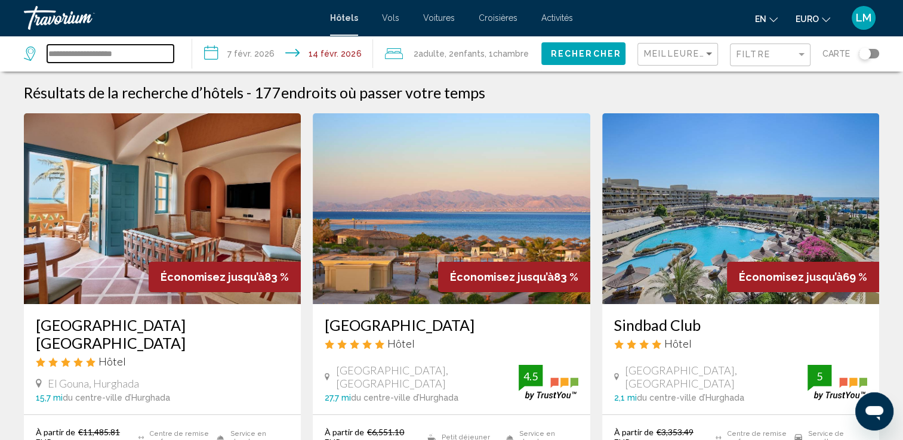
click at [159, 55] on input "**********" at bounding box center [110, 54] width 126 height 18
click at [520, 92] on div "Résultats de la recherche d’hôtels - 177 endroits où passer votre temps" at bounding box center [451, 93] width 855 height 18
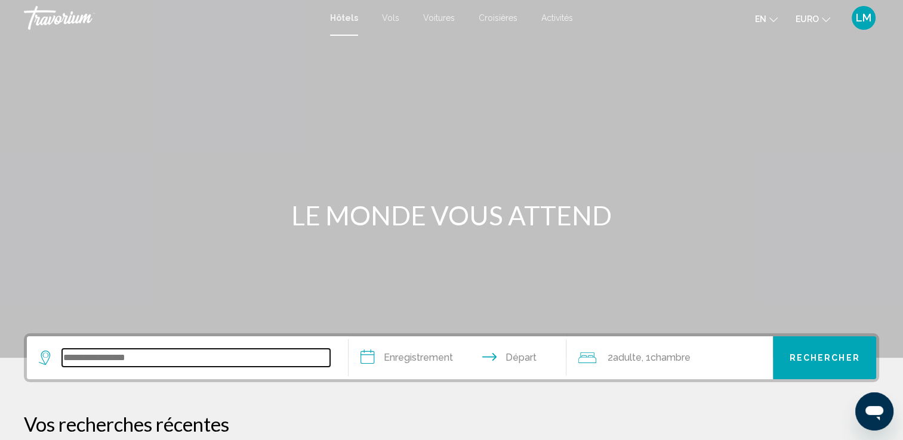
click at [207, 360] on input "Widget de recherche" at bounding box center [196, 358] width 268 height 18
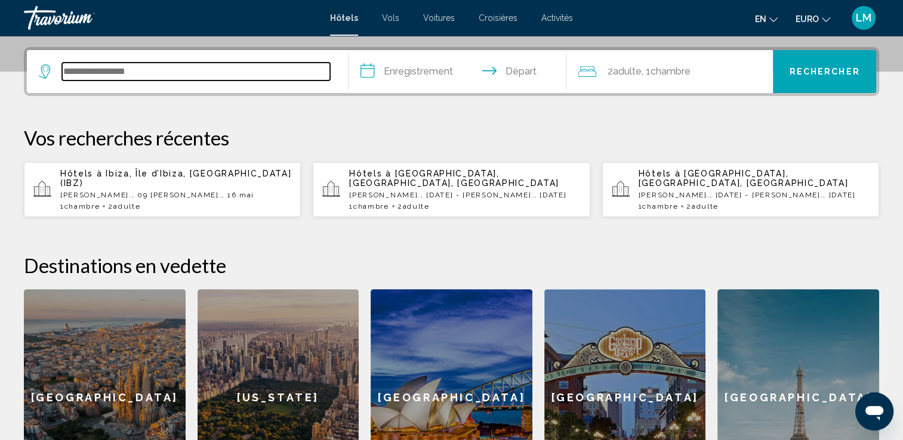
scroll to position [294, 0]
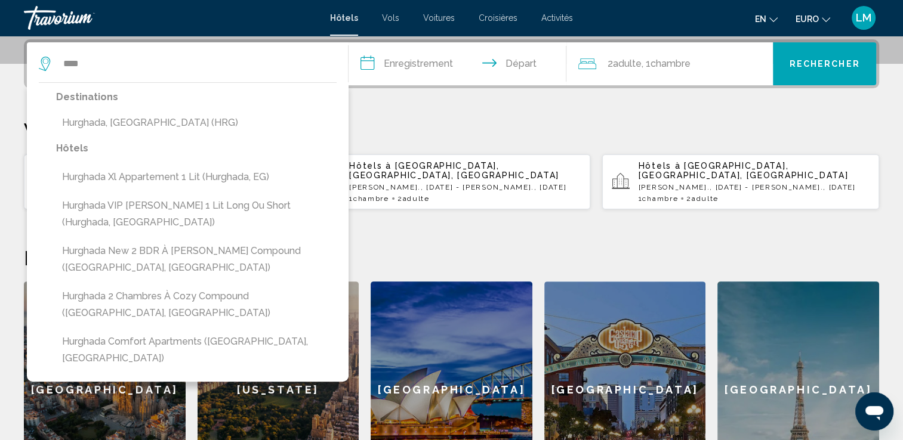
drag, startPoint x: 145, startPoint y: 125, endPoint x: 286, endPoint y: 89, distance: 145.8
click at [146, 125] on button "Hurghada, Égypte (HRG)" at bounding box center [196, 123] width 280 height 23
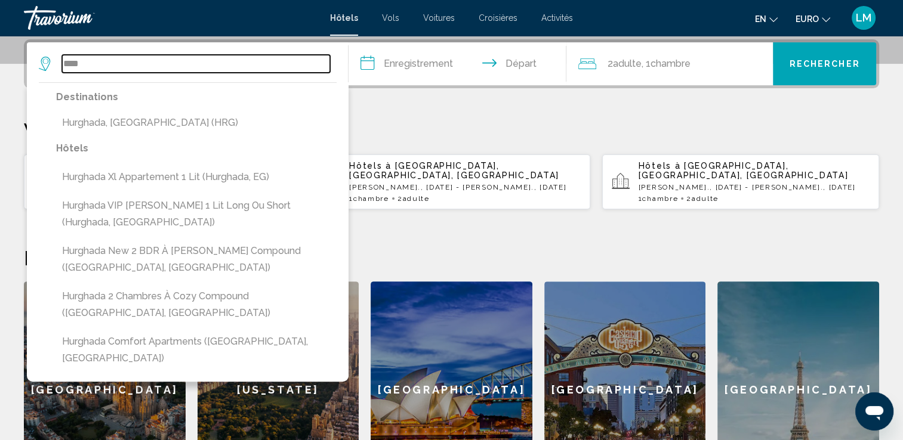
type input "**********"
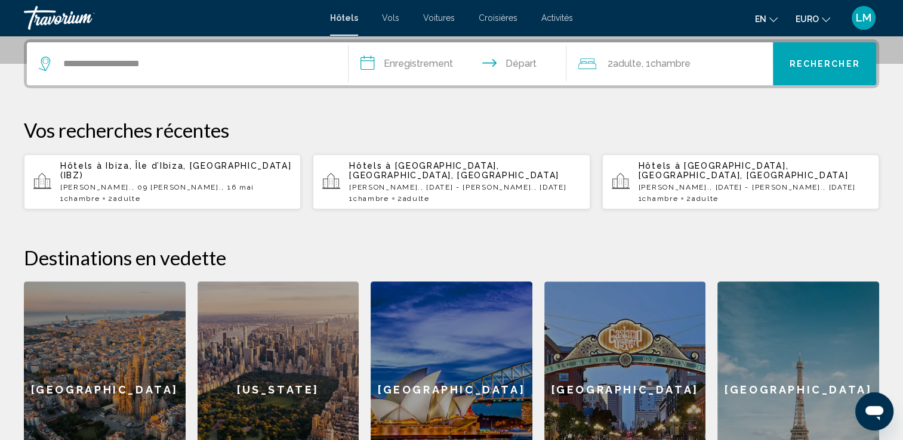
click at [369, 68] on input "**********" at bounding box center [459, 65] width 223 height 47
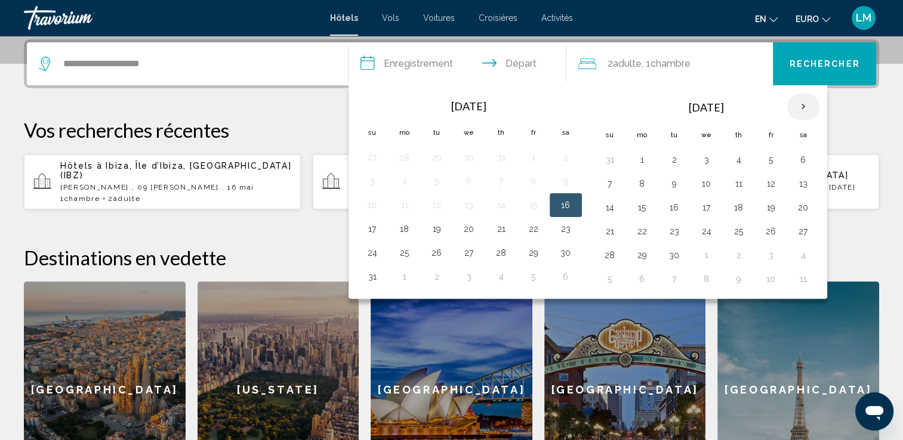
click at [795, 104] on th "Next month" at bounding box center [803, 107] width 32 height 26
click at [797, 103] on th "Next month" at bounding box center [803, 107] width 32 height 26
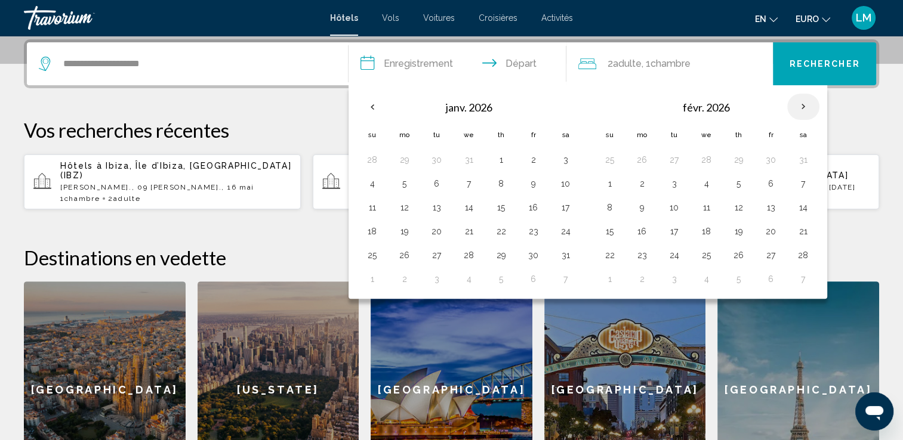
click at [797, 103] on th "Next month" at bounding box center [803, 107] width 32 height 26
drag, startPoint x: 563, startPoint y: 183, endPoint x: 566, endPoint y: 190, distance: 7.5
click at [566, 183] on button "7" at bounding box center [565, 183] width 19 height 17
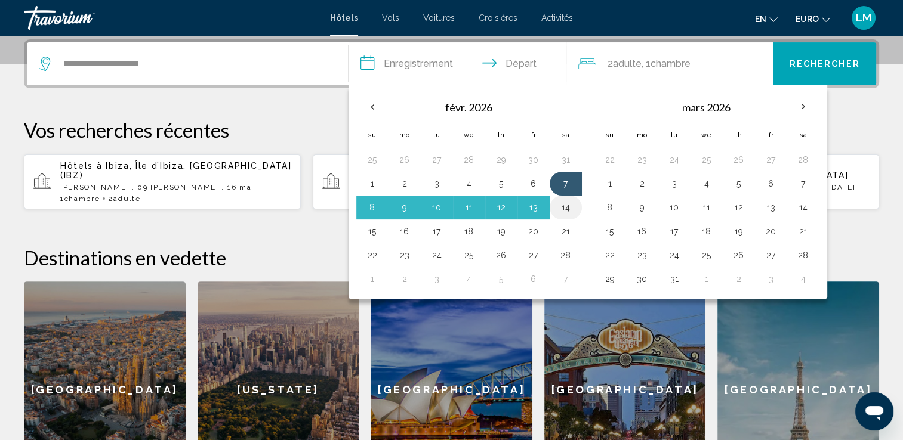
click at [566, 205] on button "14" at bounding box center [565, 207] width 19 height 17
type input "**********"
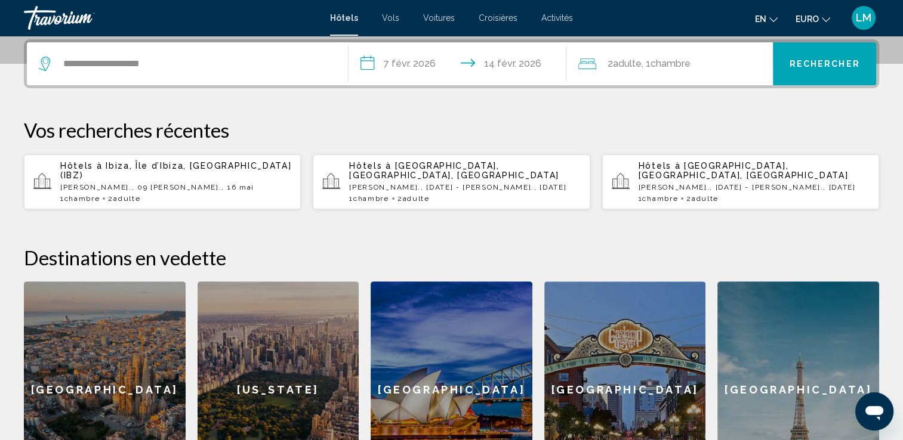
click at [820, 68] on span "Rechercher" at bounding box center [824, 65] width 70 height 10
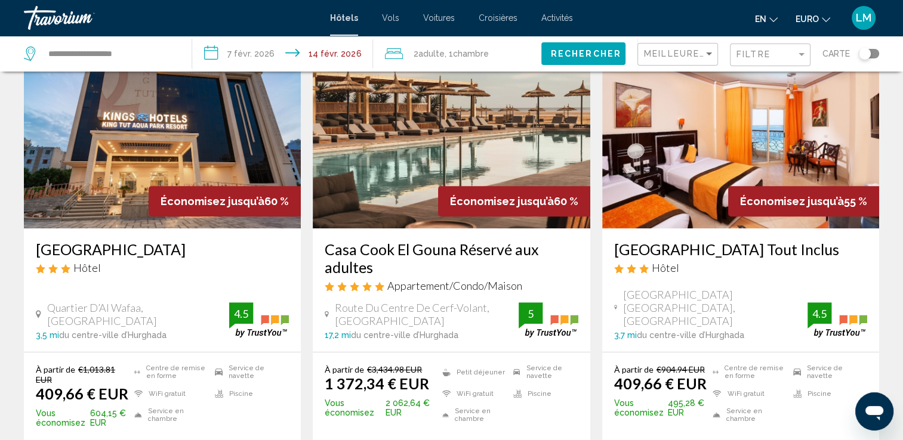
scroll to position [716, 0]
